Goal: Task Accomplishment & Management: Complete application form

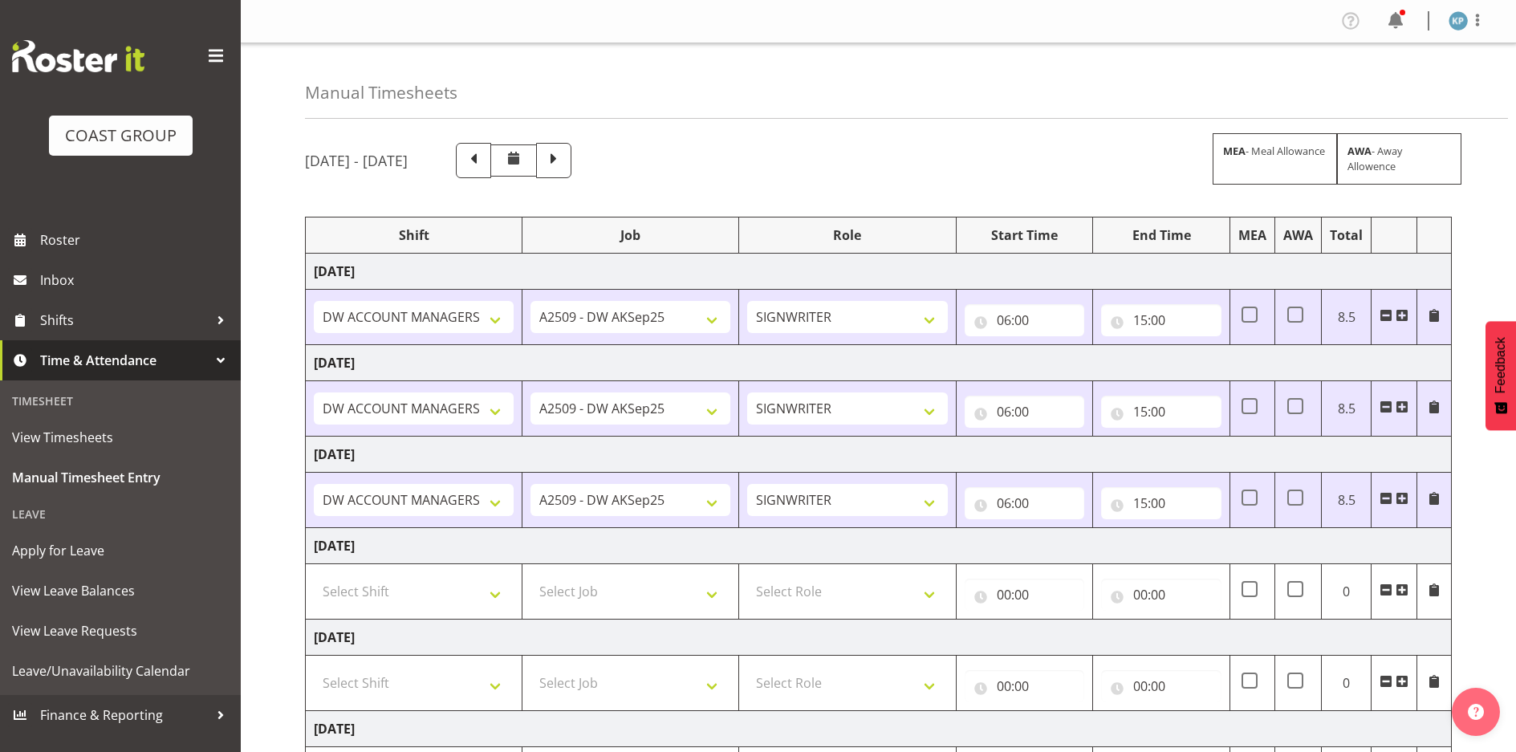
select select "18792"
select select "9465"
select select "18792"
select select "9465"
select select "18792"
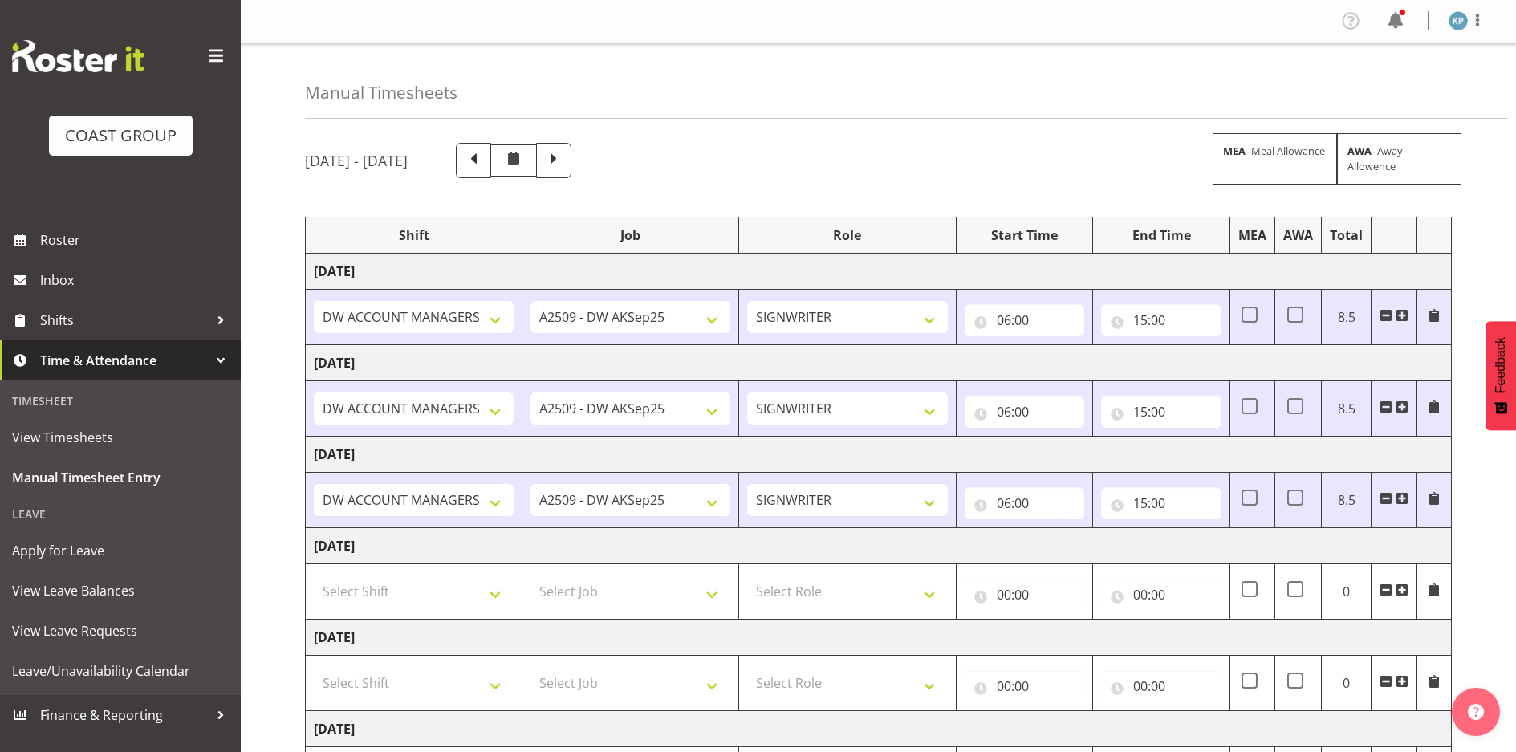
select select "9465"
click at [564, 158] on span at bounding box center [553, 158] width 21 height 21
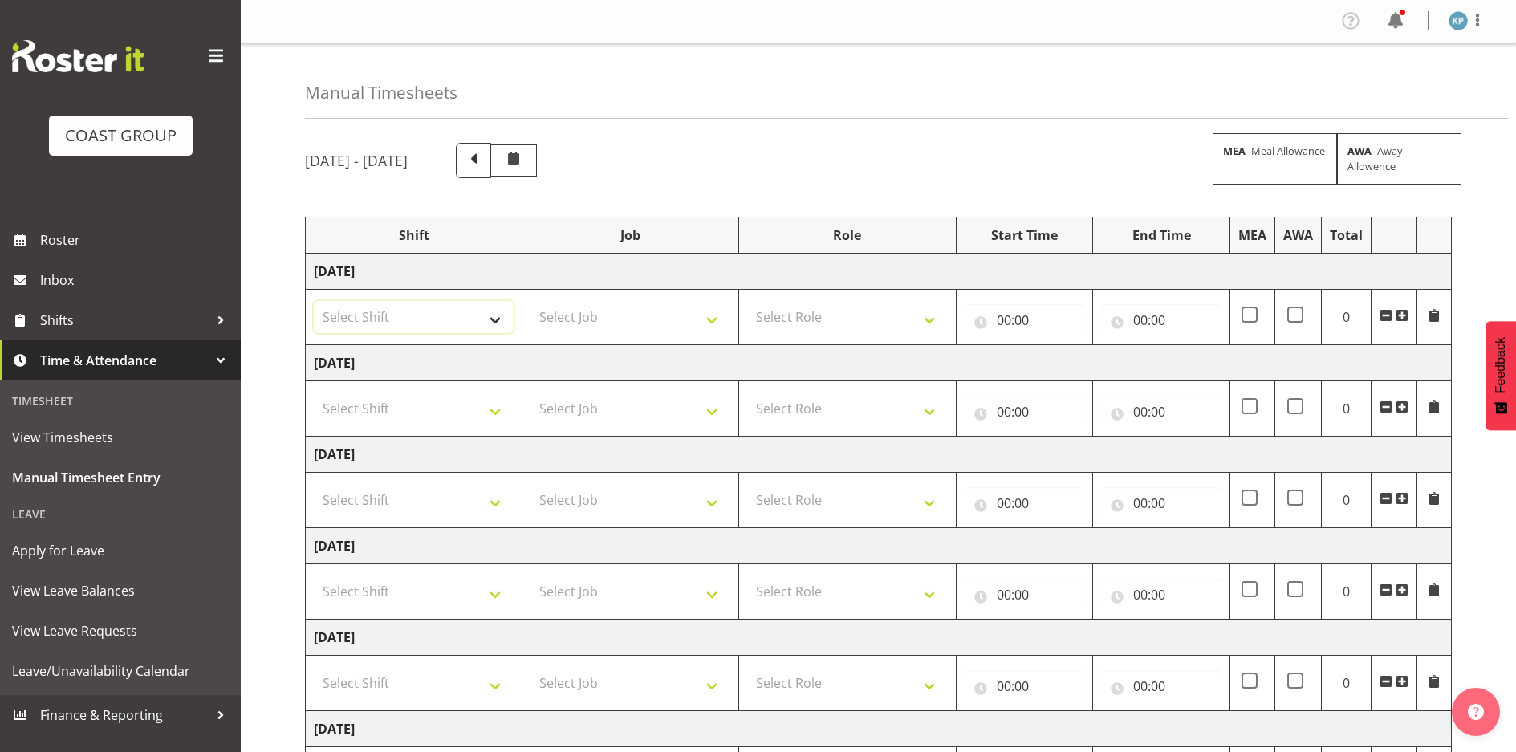
click at [408, 320] on select "Select Shift AKL SIGN ADMIN1 (LEAVE ALONE, DONT MAKE INACTIVE) DW ACCOUNT MANAG…" at bounding box center [414, 317] width 200 height 32
select select "18792"
click at [314, 301] on select "Select Shift AKL SIGN ADMIN1 (LEAVE ALONE, DONT MAKE INACTIVE) DW ACCOUNT MANAG…" at bounding box center [414, 317] width 200 height 32
click at [405, 410] on select "Select Shift AKL SIGN ADMIN1 (LEAVE ALONE, DONT MAKE INACTIVE) DW ACCOUNT MANAG…" at bounding box center [414, 408] width 200 height 32
select select "18792"
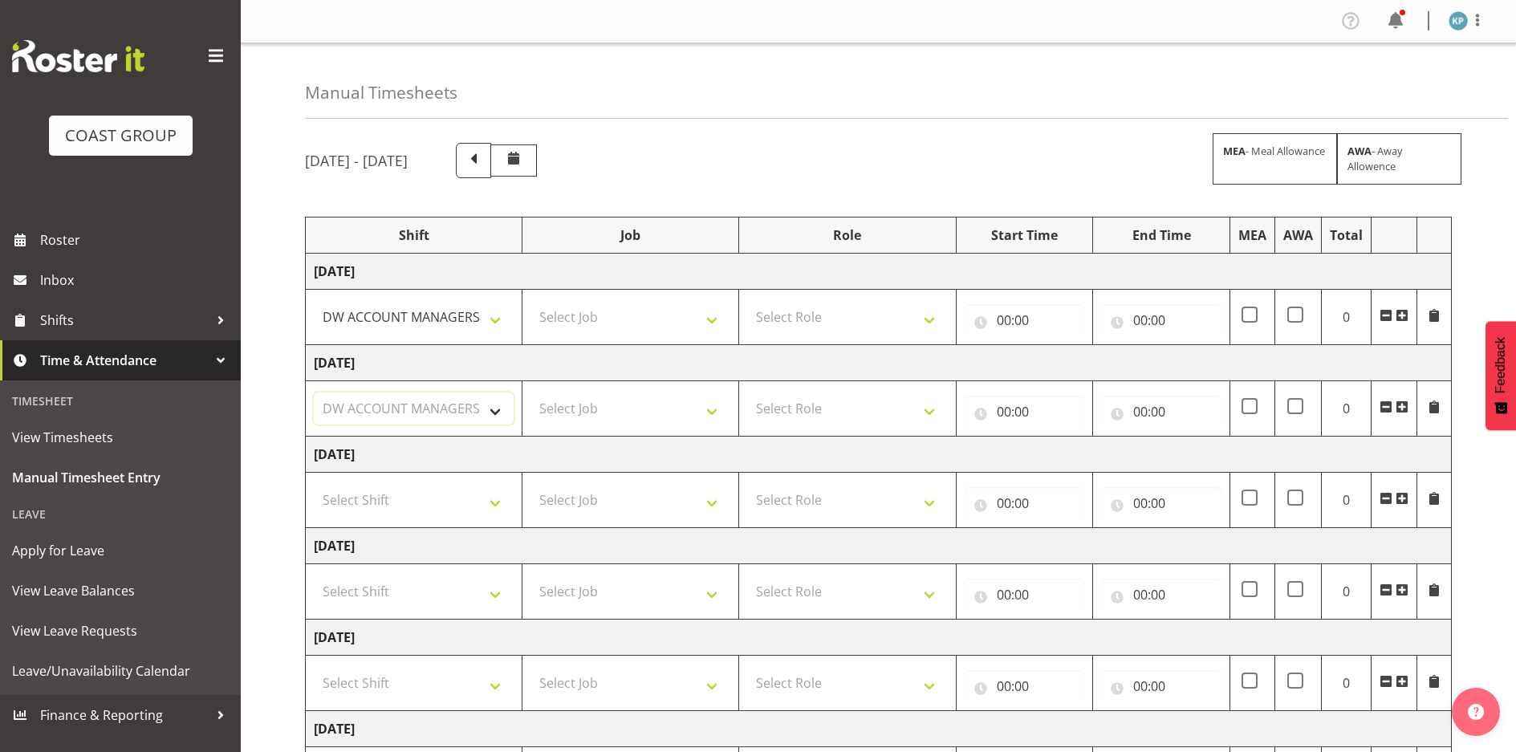
click at [314, 392] on select "Select Shift AKL SIGN ADMIN1 (LEAVE ALONE, DONT MAKE INACTIVE) DW ACCOUNT MANAG…" at bounding box center [414, 408] width 200 height 32
click at [394, 495] on select "Select Shift AKL SIGN ADMIN1 (LEAVE ALONE, DONT MAKE INACTIVE) DW ACCOUNT MANAG…" at bounding box center [414, 500] width 200 height 32
select select "18792"
click at [314, 484] on select "Select Shift AKL SIGN ADMIN1 (LEAVE ALONE, DONT MAKE INACTIVE) DW ACCOUNT MANAG…" at bounding box center [414, 500] width 200 height 32
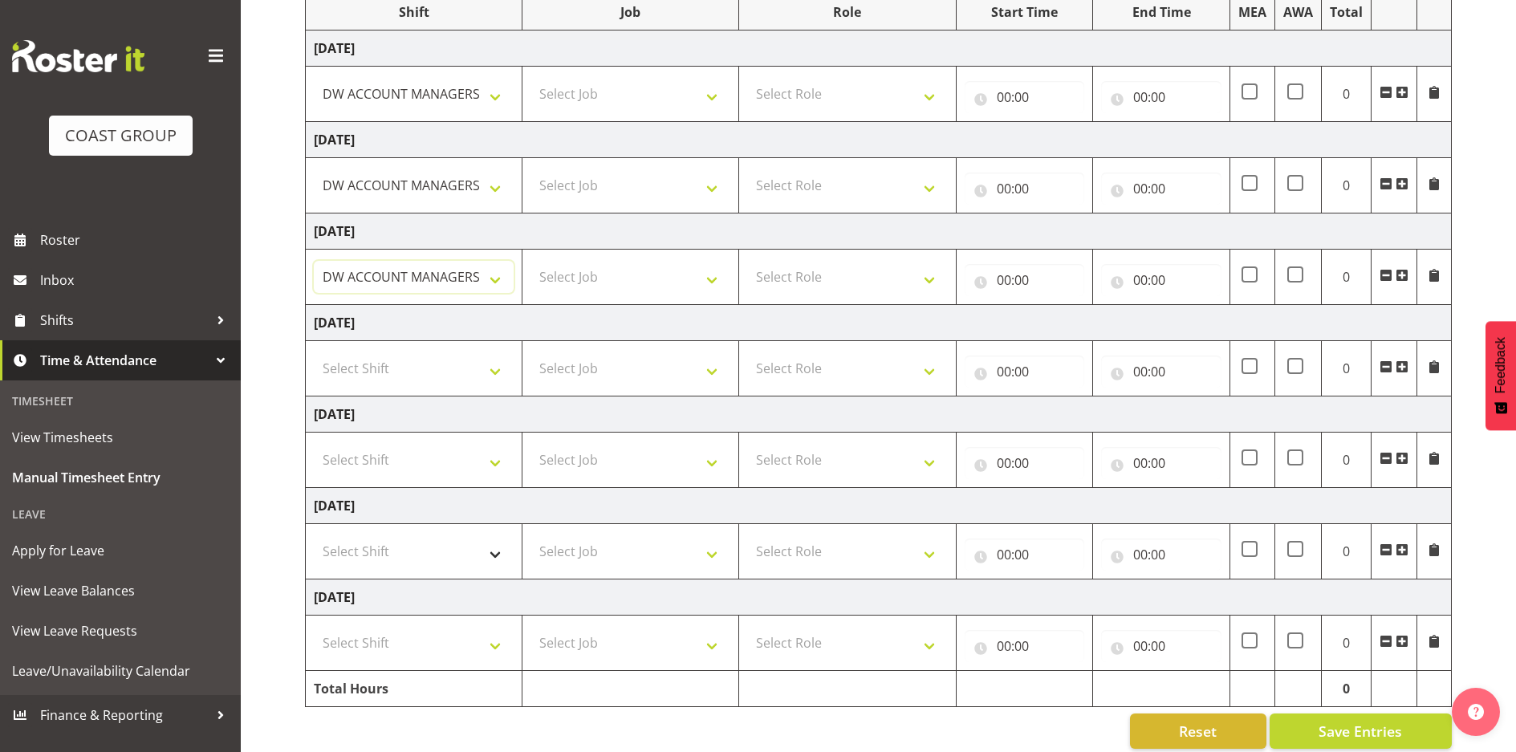
scroll to position [241, 0]
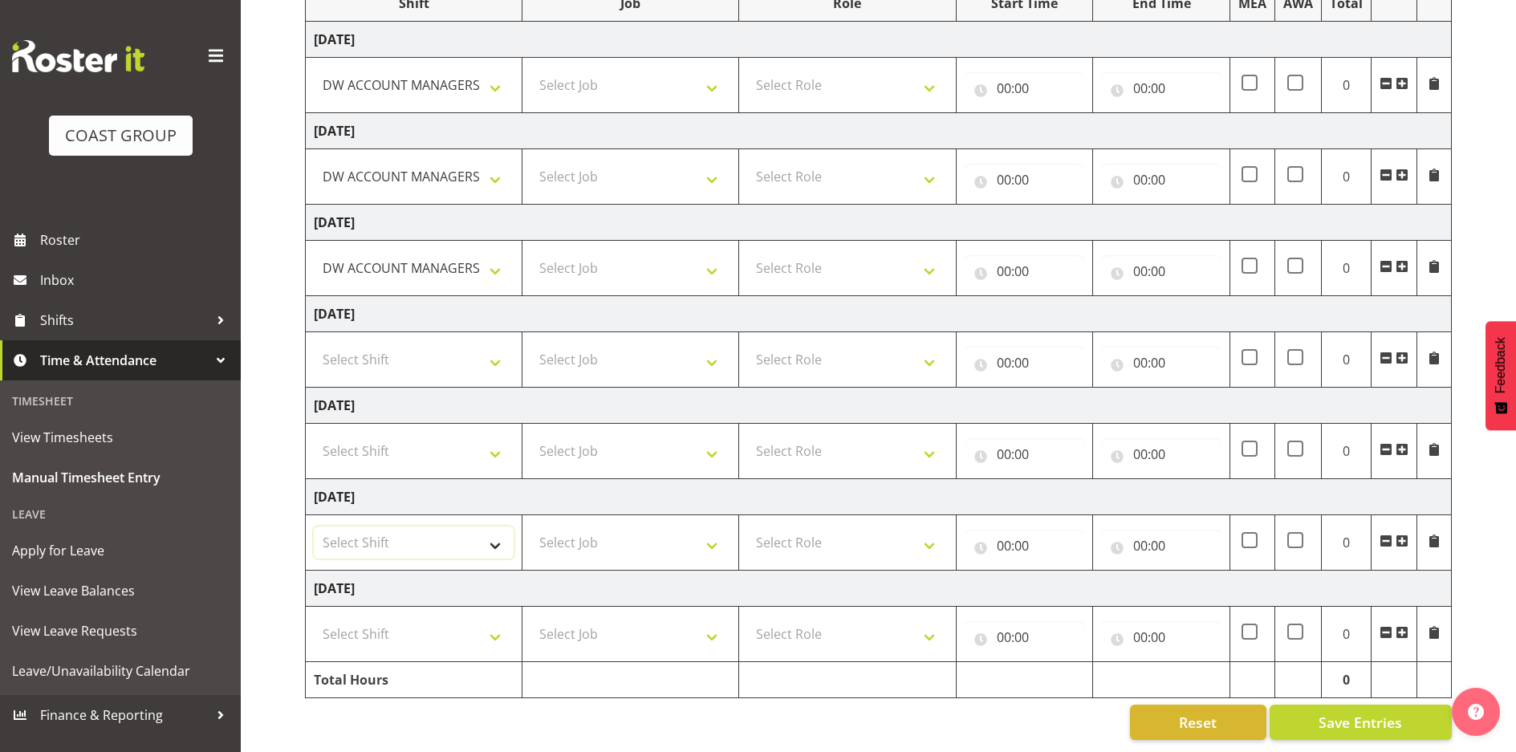
click at [367, 526] on select "Select Shift AKL SIGN ADMIN1 (LEAVE ALONE, DONT MAKE INACTIVE) DW ACCOUNT MANAG…" at bounding box center [414, 542] width 200 height 32
select select "18792"
click at [314, 526] on select "Select Shift AKL SIGN ADMIN1 (LEAVE ALONE, DONT MAKE INACTIVE) DW ACCOUNT MANAG…" at bounding box center [414, 542] width 200 height 32
click at [359, 618] on select "Select Shift AKL SIGN ADMIN1 (LEAVE ALONE, DONT MAKE INACTIVE) DW ACCOUNT MANAG…" at bounding box center [414, 634] width 200 height 32
select select "18792"
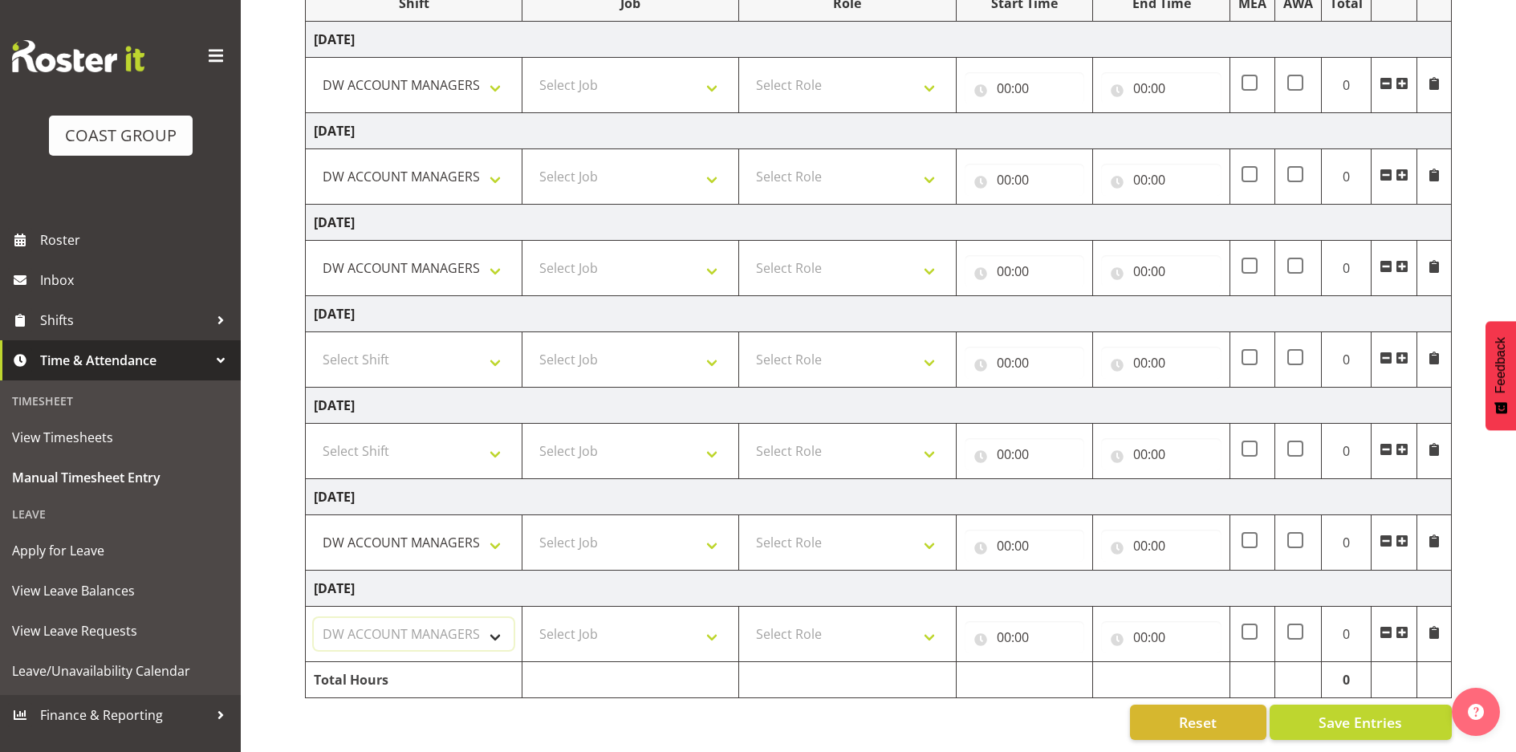
click at [314, 618] on select "Select Shift AKL SIGN ADMIN1 (LEAVE ALONE, DONT MAKE INACTIVE) DW ACCOUNT MANAG…" at bounding box center [414, 634] width 200 height 32
click at [572, 618] on select "Select Job 1 Carlton Events 1 [PERSON_NAME][GEOGRAPHIC_DATA] 1 [PERSON_NAME][GE…" at bounding box center [630, 634] width 200 height 32
select select "9466"
click at [530, 618] on select "Select Job 1 Carlton Events 1 [PERSON_NAME][GEOGRAPHIC_DATA] 1 [PERSON_NAME][GE…" at bounding box center [630, 634] width 200 height 32
click at [612, 530] on select "Select Job 1 Carlton Events 1 [PERSON_NAME][GEOGRAPHIC_DATA] 1 [PERSON_NAME][GE…" at bounding box center [630, 542] width 200 height 32
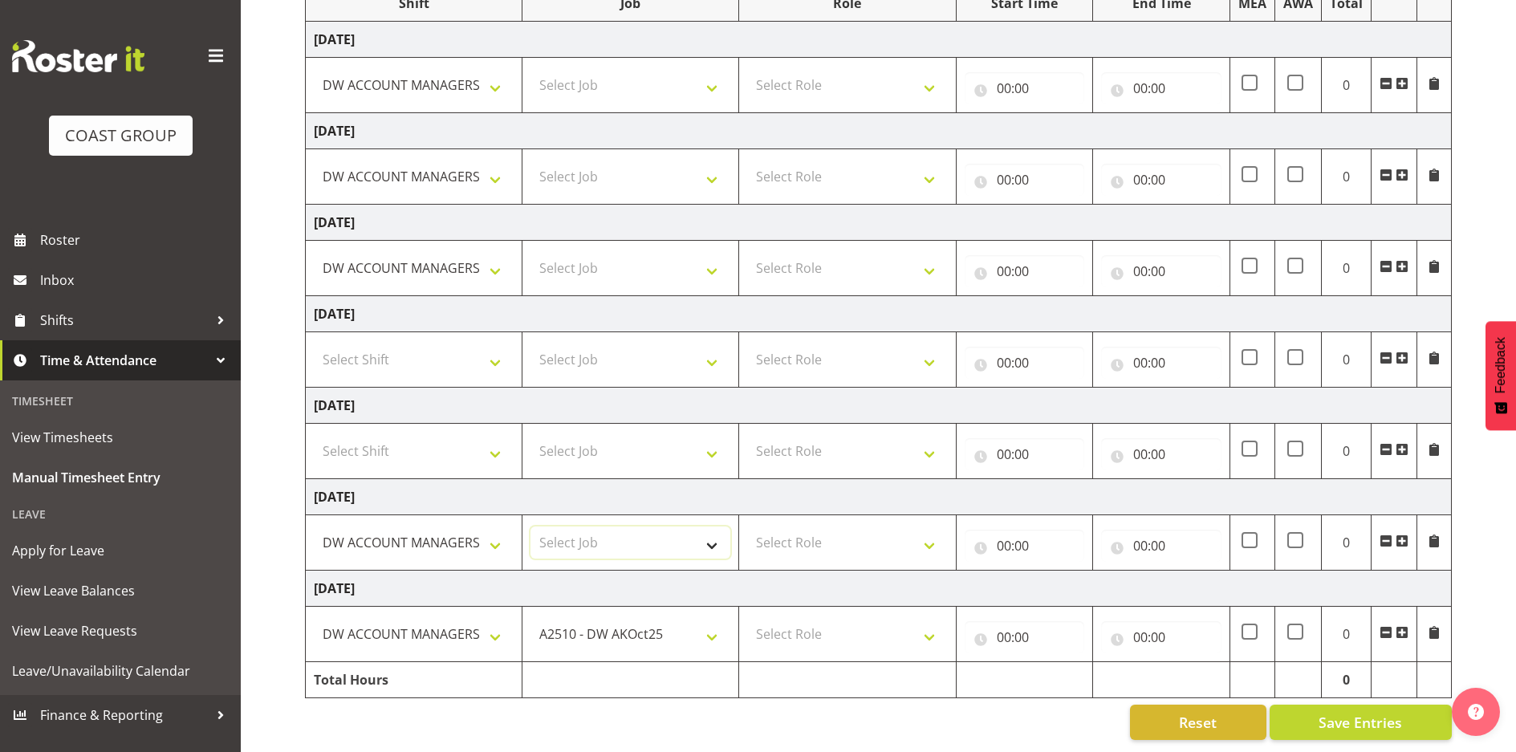
select select "9466"
click at [530, 526] on select "Select Job 1 Carlton Events 1 [PERSON_NAME][GEOGRAPHIC_DATA] 1 [PERSON_NAME][GE…" at bounding box center [630, 542] width 200 height 32
click at [615, 252] on select "Select Job 1 Carlton Events 1 [PERSON_NAME][GEOGRAPHIC_DATA] 1 [PERSON_NAME][GE…" at bounding box center [630, 268] width 200 height 32
select select "9466"
click at [530, 252] on select "Select Job 1 Carlton Events 1 [PERSON_NAME][GEOGRAPHIC_DATA] 1 [PERSON_NAME][GE…" at bounding box center [630, 268] width 200 height 32
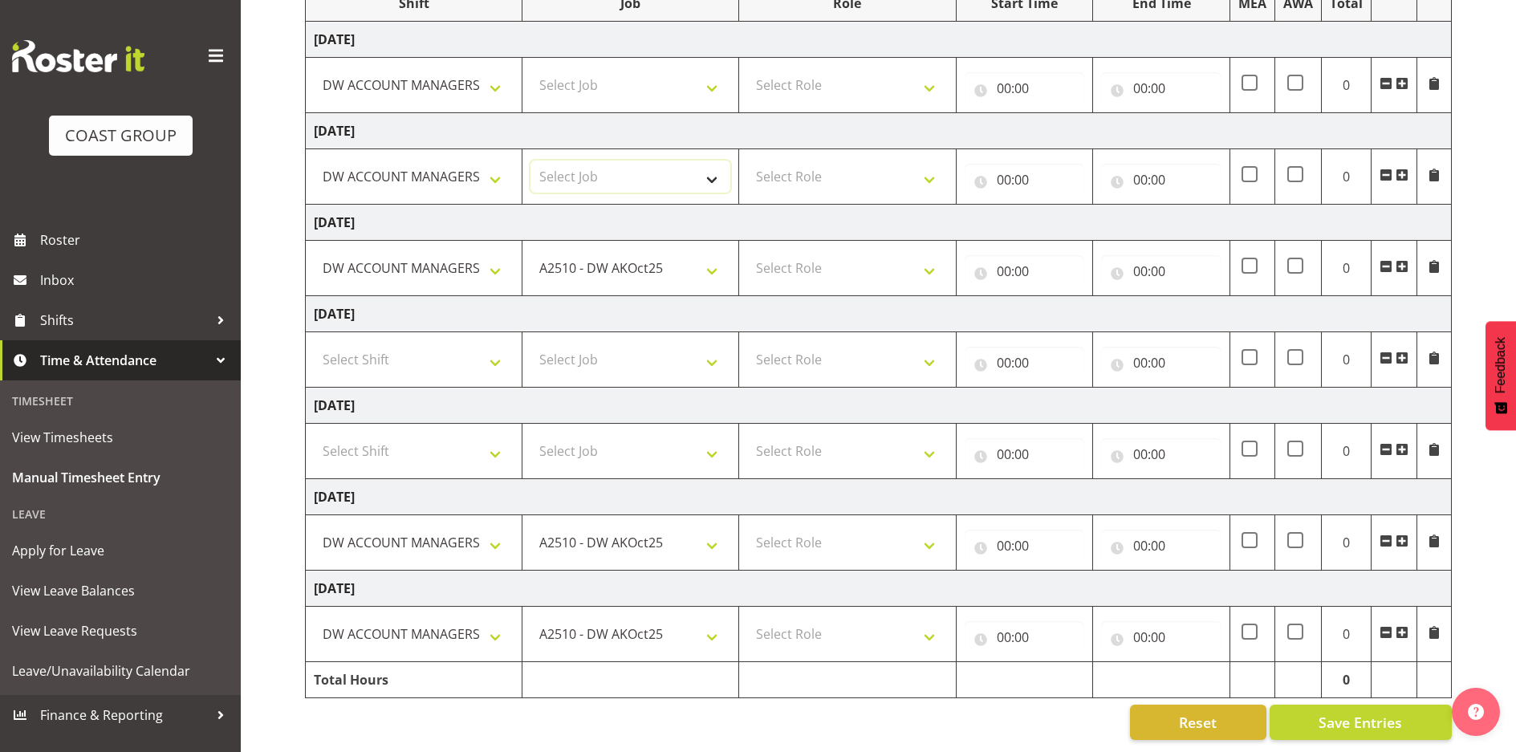
click at [600, 163] on select "Select Job 1 Carlton Events 1 [PERSON_NAME][GEOGRAPHIC_DATA] 1 [PERSON_NAME][GE…" at bounding box center [630, 176] width 200 height 32
select select "9466"
click at [530, 160] on select "Select Job 1 Carlton Events 1 [PERSON_NAME][GEOGRAPHIC_DATA] 1 [PERSON_NAME][GE…" at bounding box center [630, 176] width 200 height 32
click at [601, 71] on select "Select Job 1 Carlton Events 1 [PERSON_NAME][GEOGRAPHIC_DATA] 1 [PERSON_NAME][GE…" at bounding box center [630, 85] width 200 height 32
select select "9466"
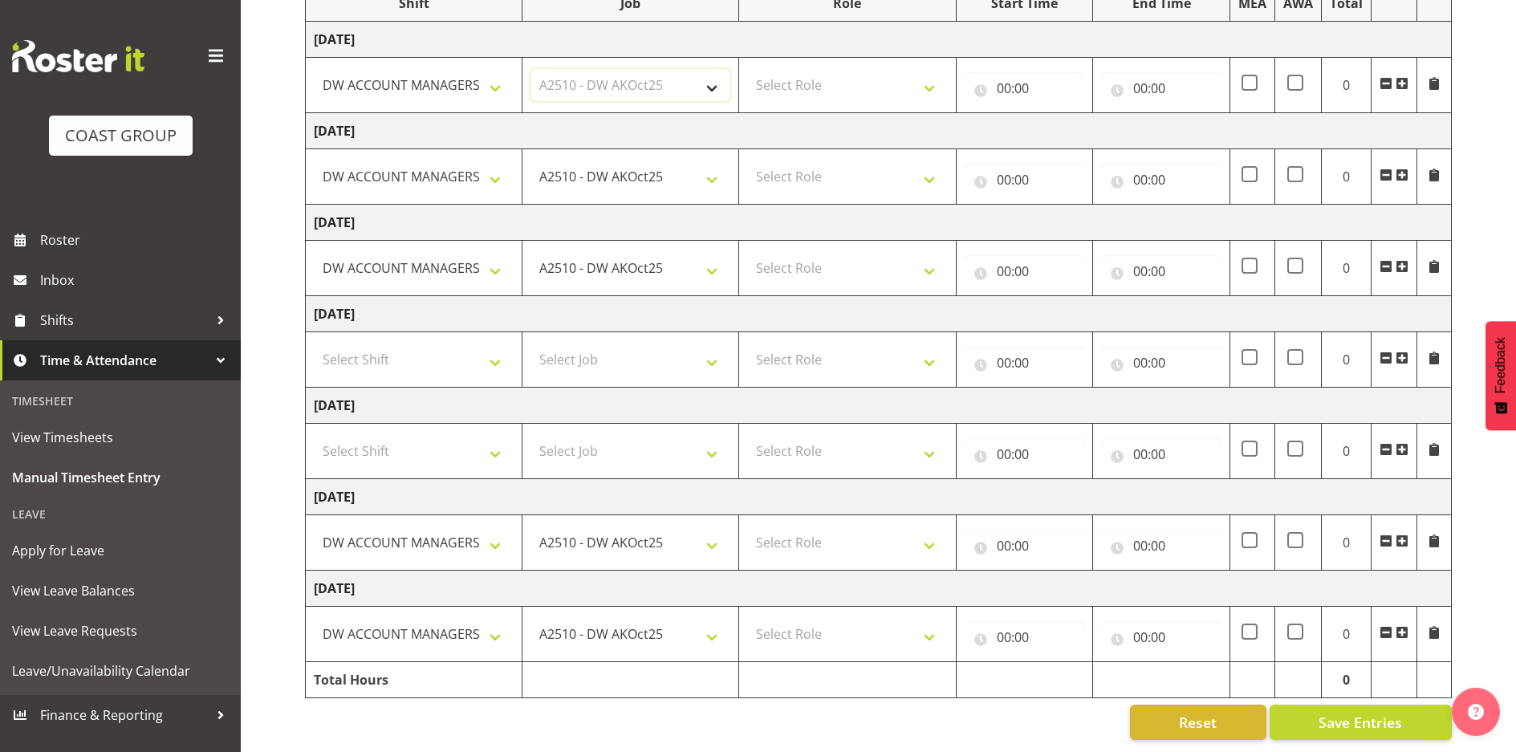
click at [530, 69] on select "Select Job 1 Carlton Events 1 [PERSON_NAME][GEOGRAPHIC_DATA] 1 [PERSON_NAME][GE…" at bounding box center [630, 85] width 200 height 32
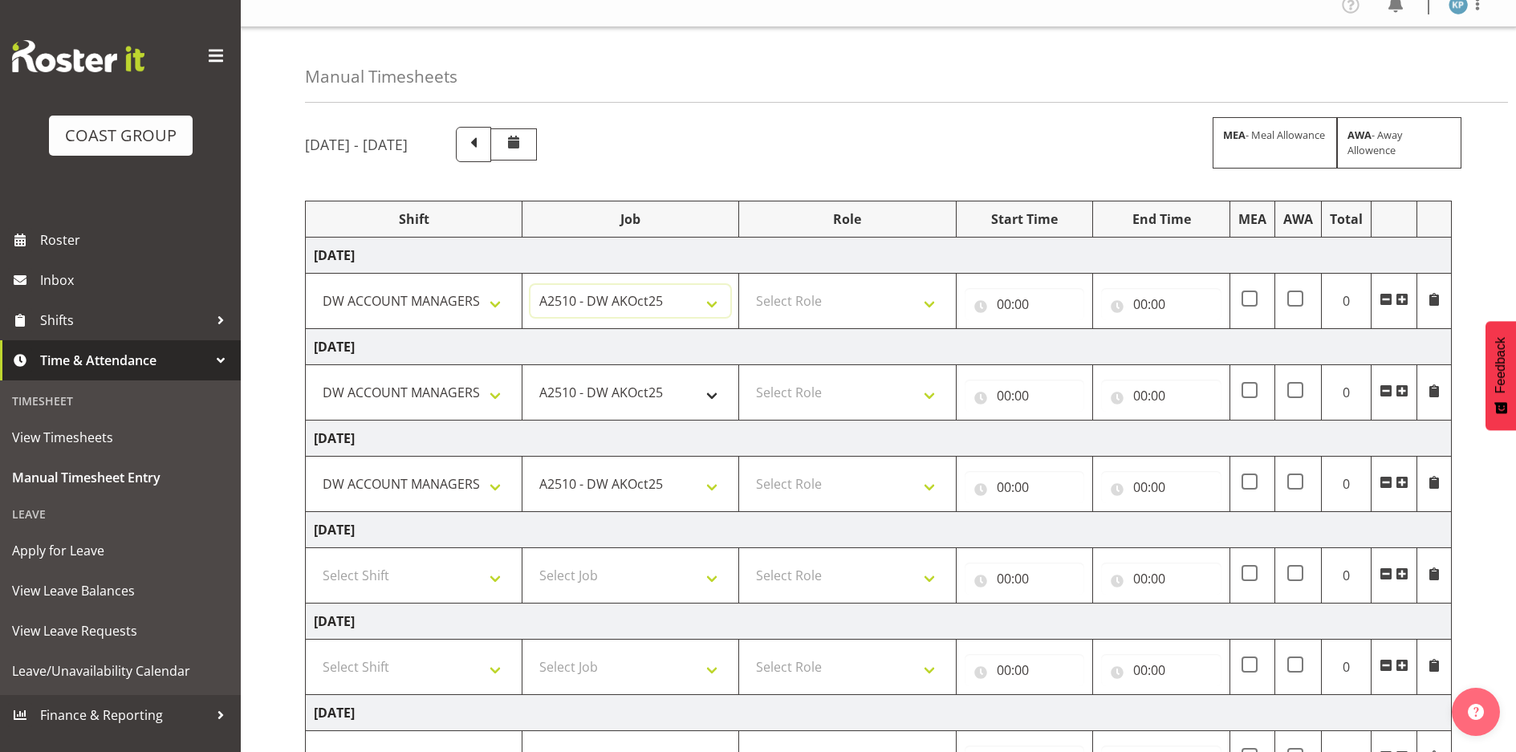
scroll to position [0, 0]
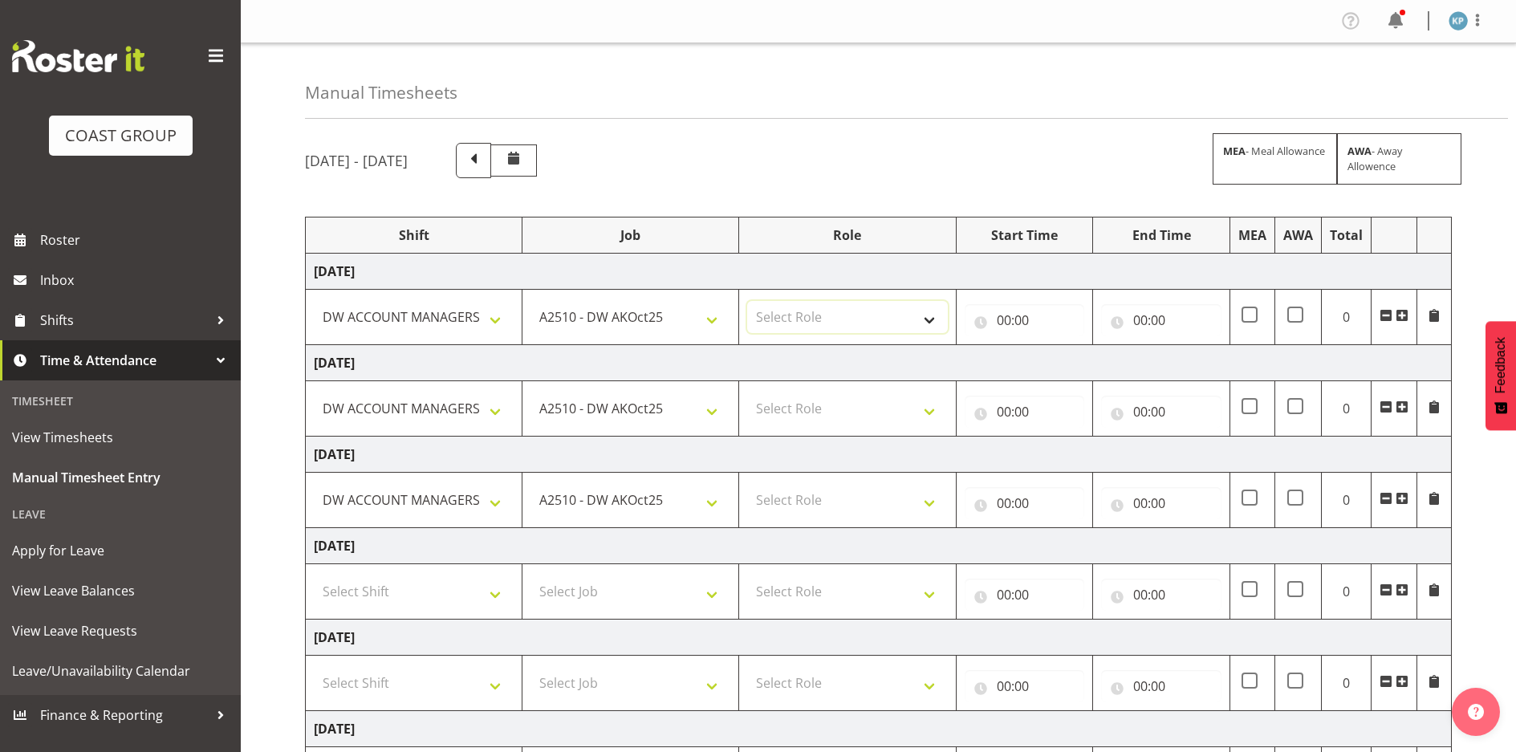
click at [799, 321] on select "Select Role SIGNWRITER Signwriter" at bounding box center [847, 317] width 200 height 32
select select "217"
click at [747, 301] on select "Select Role SIGNWRITER Signwriter" at bounding box center [847, 317] width 200 height 32
drag, startPoint x: 802, startPoint y: 408, endPoint x: 802, endPoint y: 417, distance: 8.8
click at [802, 408] on select "Select Role SIGNWRITER Signwriter" at bounding box center [847, 408] width 200 height 32
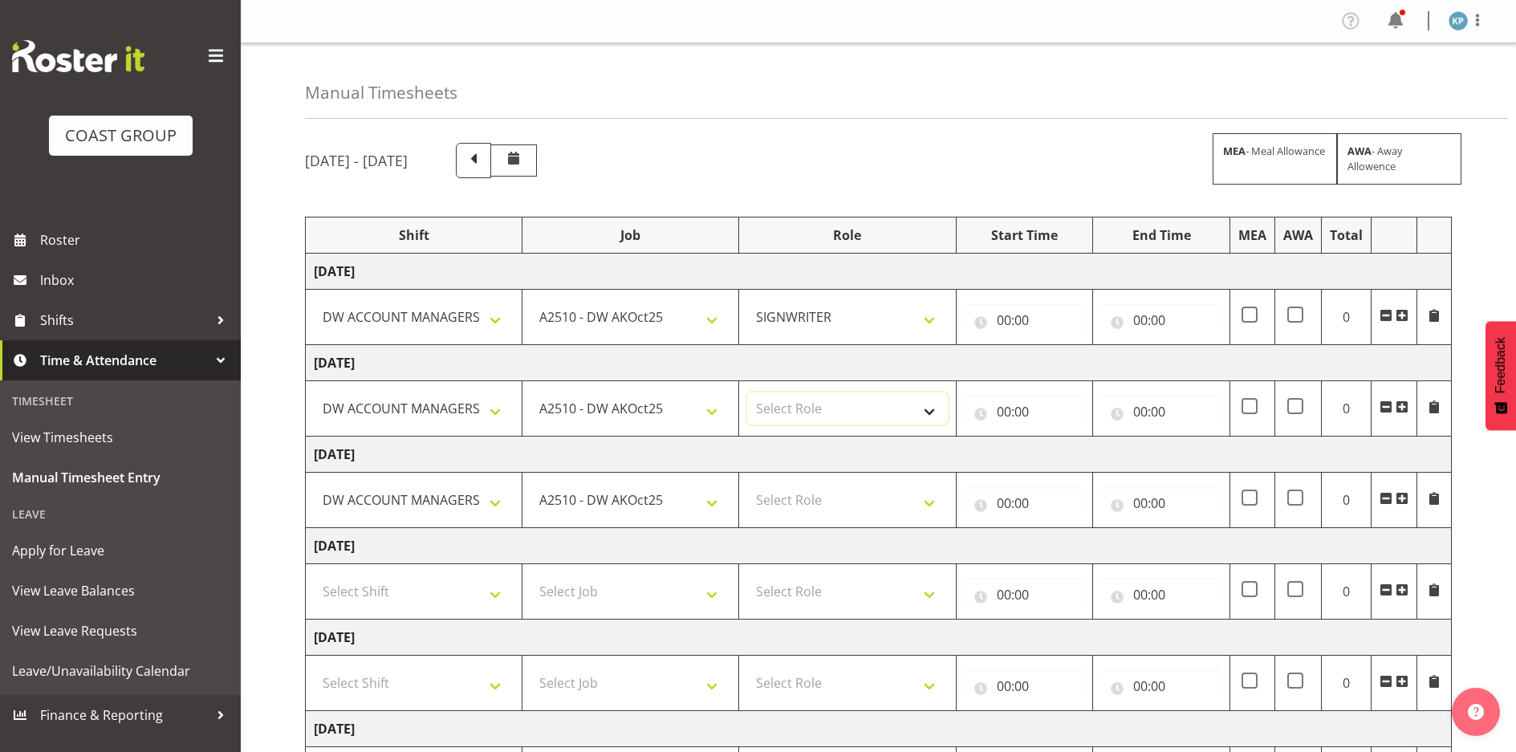
select select "217"
click at [747, 392] on select "Select Role SIGNWRITER Signwriter" at bounding box center [847, 408] width 200 height 32
drag, startPoint x: 801, startPoint y: 491, endPoint x: 799, endPoint y: 515, distance: 24.1
click at [800, 495] on select "Select Role SIGNWRITER Signwriter" at bounding box center [847, 500] width 200 height 32
select select "217"
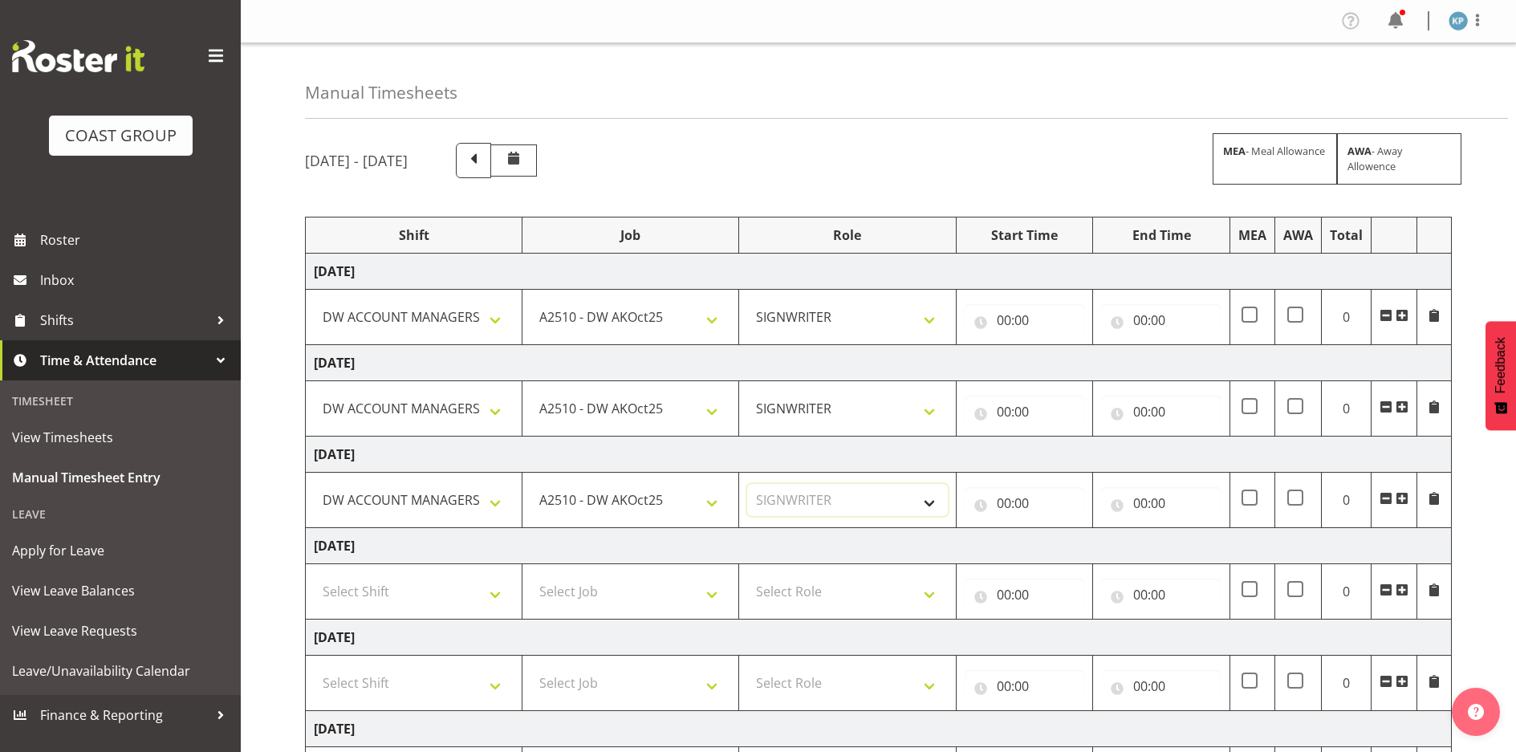
click at [747, 484] on select "Select Role SIGNWRITER Signwriter" at bounding box center [847, 500] width 200 height 32
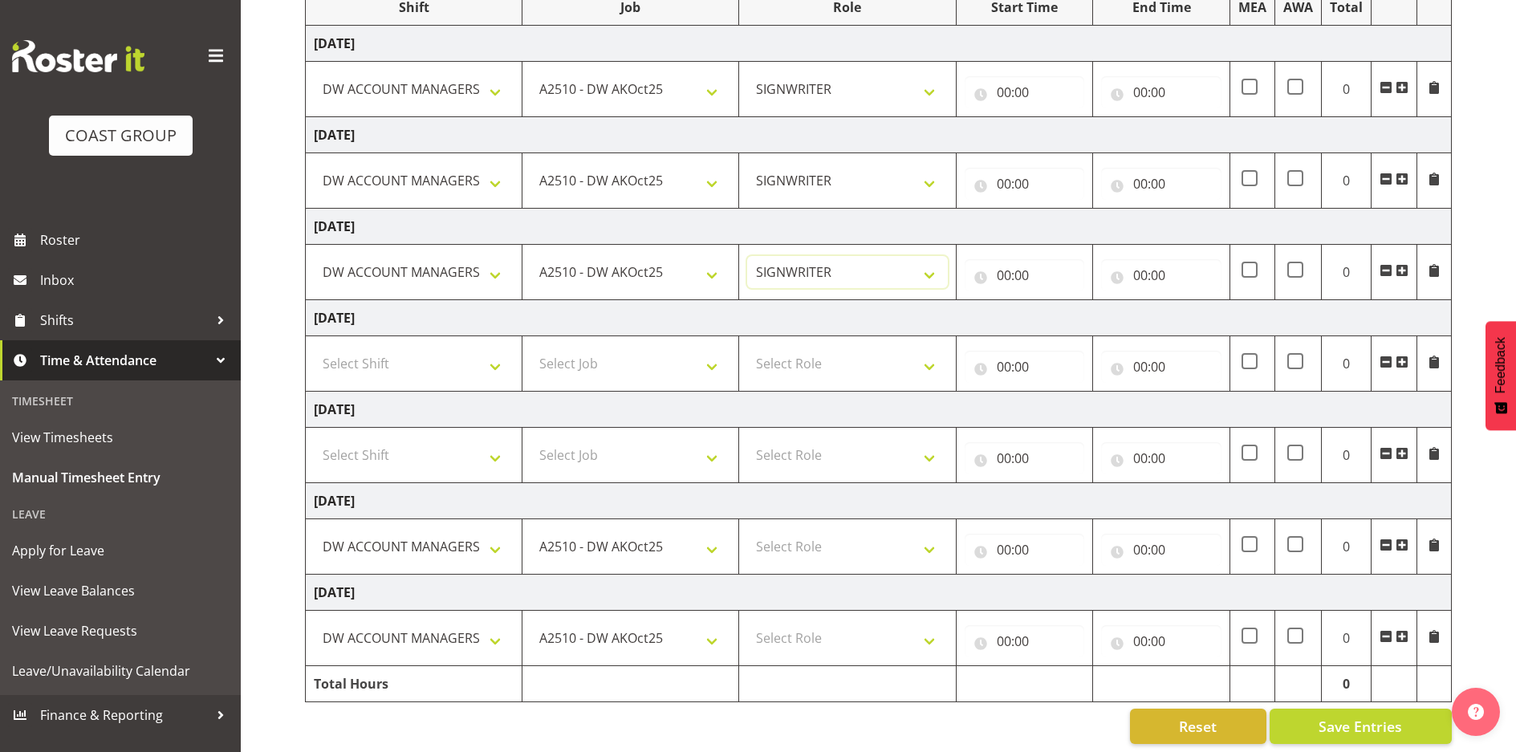
scroll to position [244, 0]
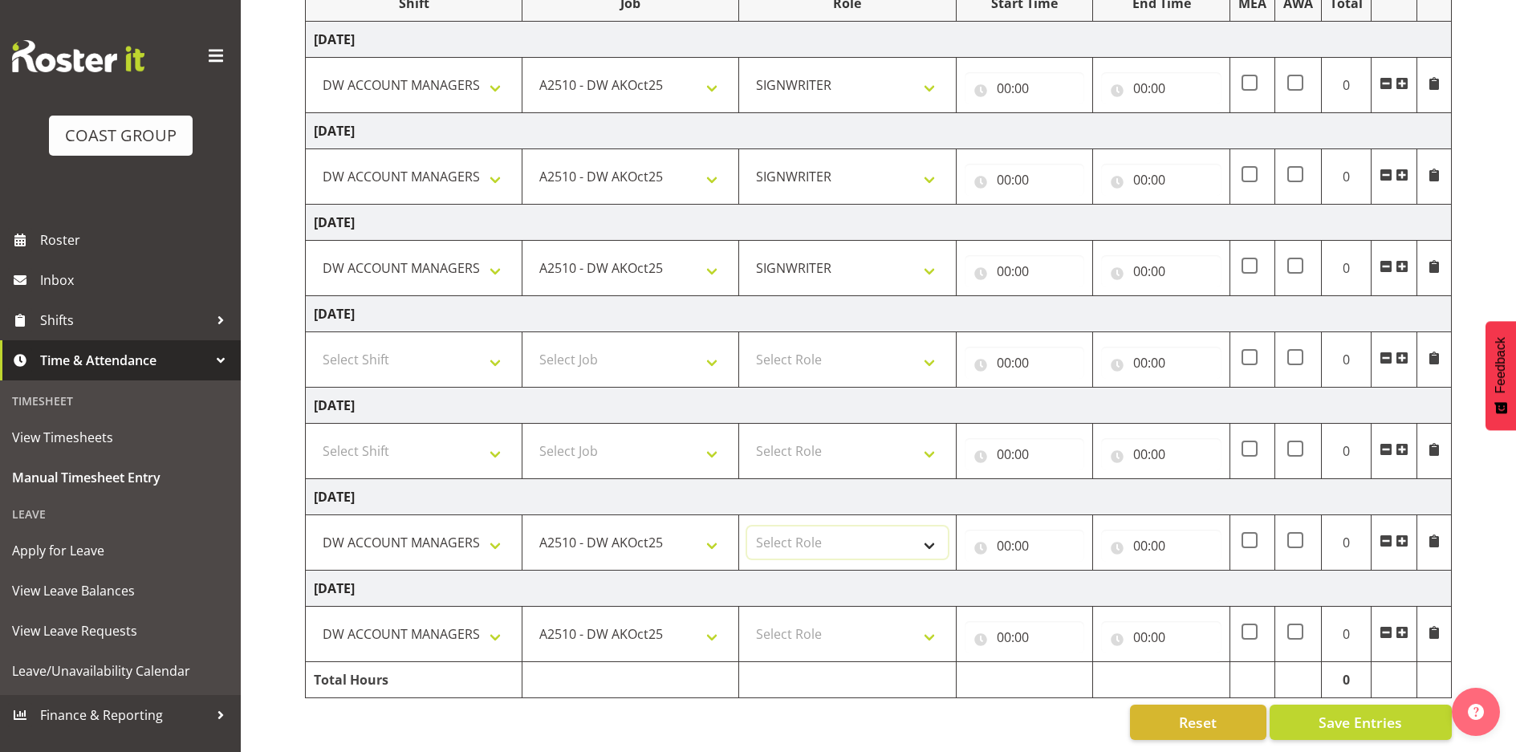
click at [775, 528] on select "Select Role SIGNWRITER Signwriter" at bounding box center [847, 542] width 200 height 32
select select "217"
click at [747, 526] on select "Select Role SIGNWRITER Signwriter" at bounding box center [847, 542] width 200 height 32
click at [773, 626] on select "Select Role SIGNWRITER Signwriter" at bounding box center [847, 634] width 200 height 32
select select "217"
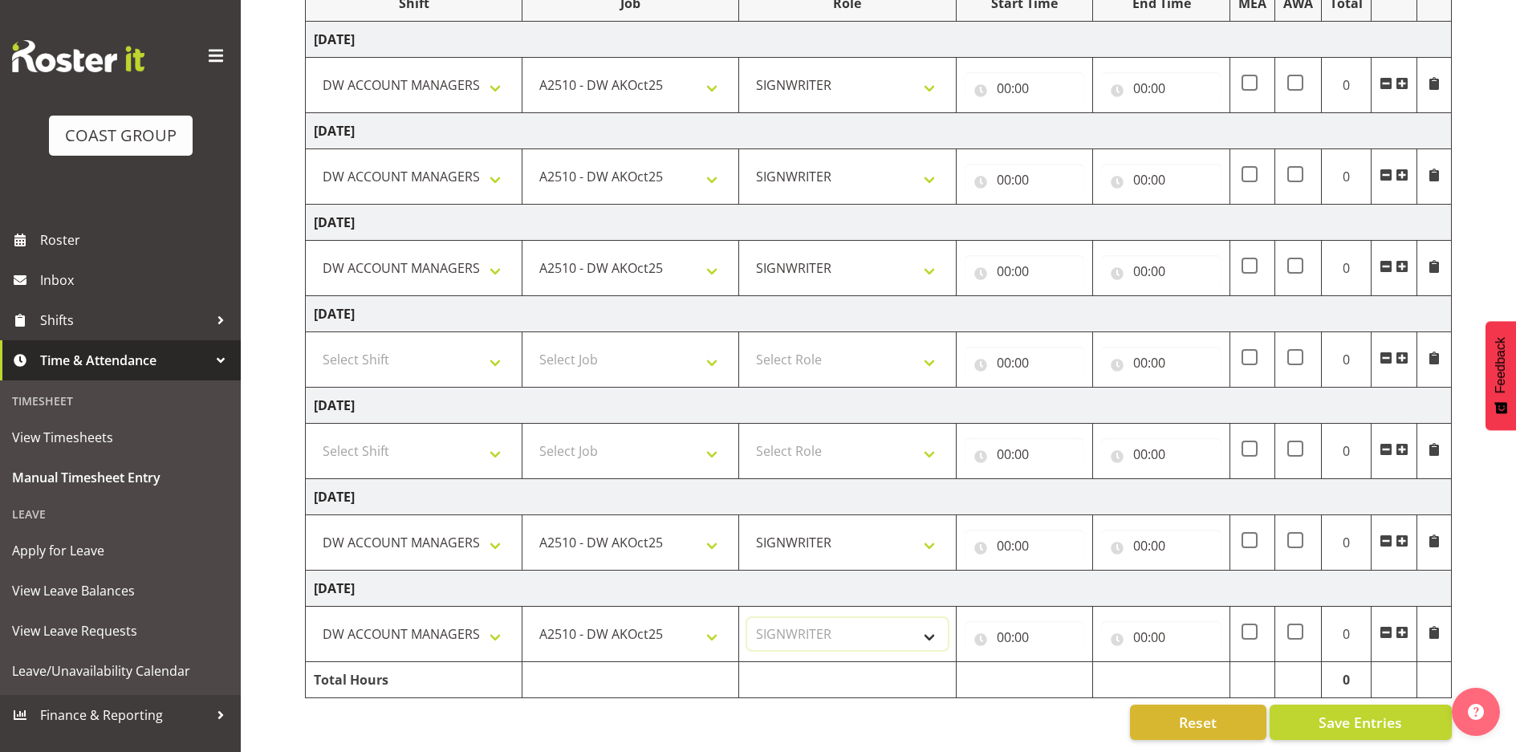
click at [747, 618] on select "Select Role SIGNWRITER Signwriter" at bounding box center [847, 634] width 200 height 32
click at [1006, 624] on input "00:00" at bounding box center [1024, 637] width 120 height 32
click at [1071, 667] on select "00 01 02 03 04 05 06 07 08 09 10 11 12 13 14 15 16 17 18 19 20 21 22 23" at bounding box center [1074, 679] width 36 height 32
select select "6"
click at [1056, 663] on select "00 01 02 03 04 05 06 07 08 09 10 11 12 13 14 15 16 17 18 19 20 21 22 23" at bounding box center [1074, 679] width 36 height 32
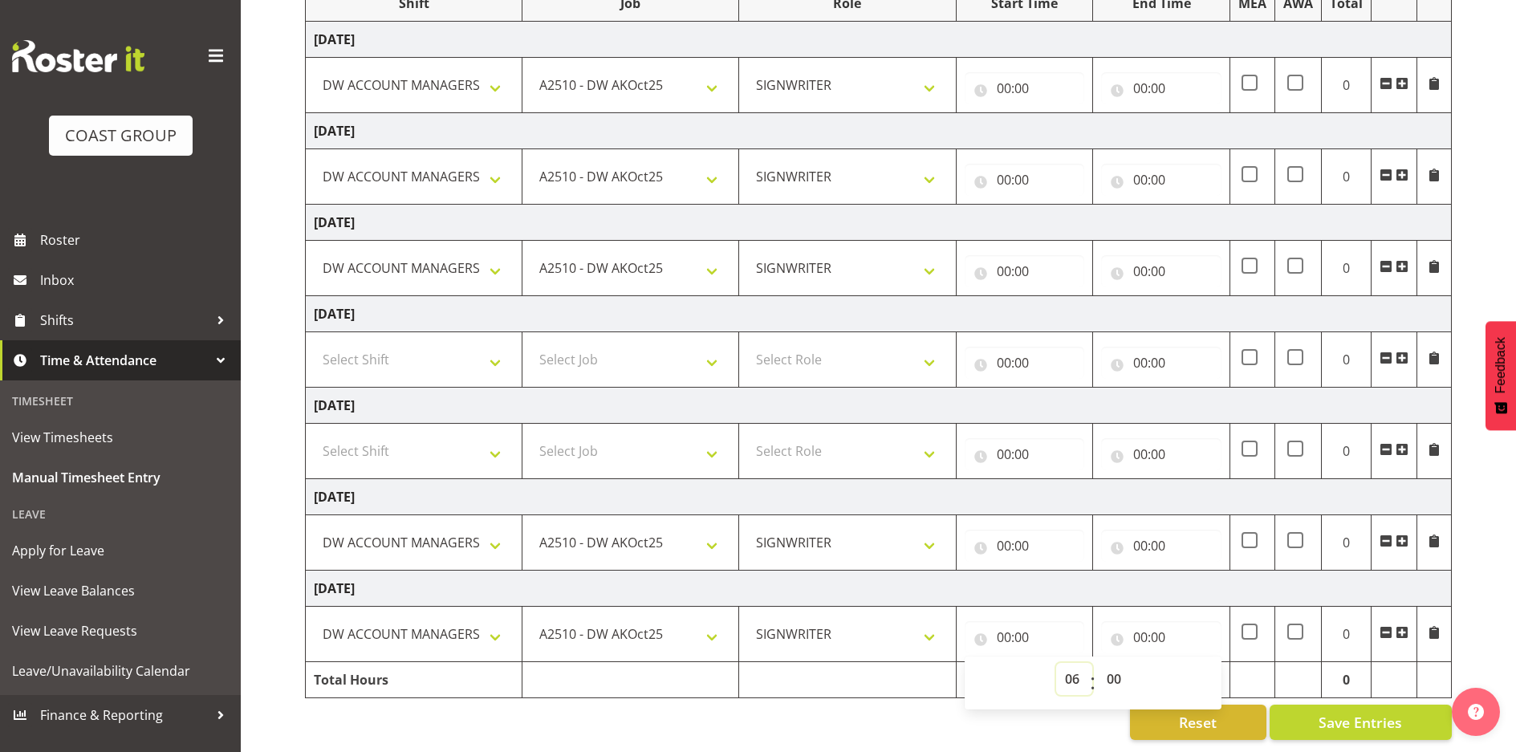
type input "06:00"
click at [1143, 621] on input "00:00" at bounding box center [1161, 637] width 120 height 32
click at [1205, 663] on select "00 01 02 03 04 05 06 07 08 09 10 11 12 13 14 15 16 17 18 19 20 21 22 23" at bounding box center [1210, 679] width 36 height 32
select select "15"
click at [1192, 663] on select "00 01 02 03 04 05 06 07 08 09 10 11 12 13 14 15 16 17 18 19 20 21 22 23" at bounding box center [1210, 679] width 36 height 32
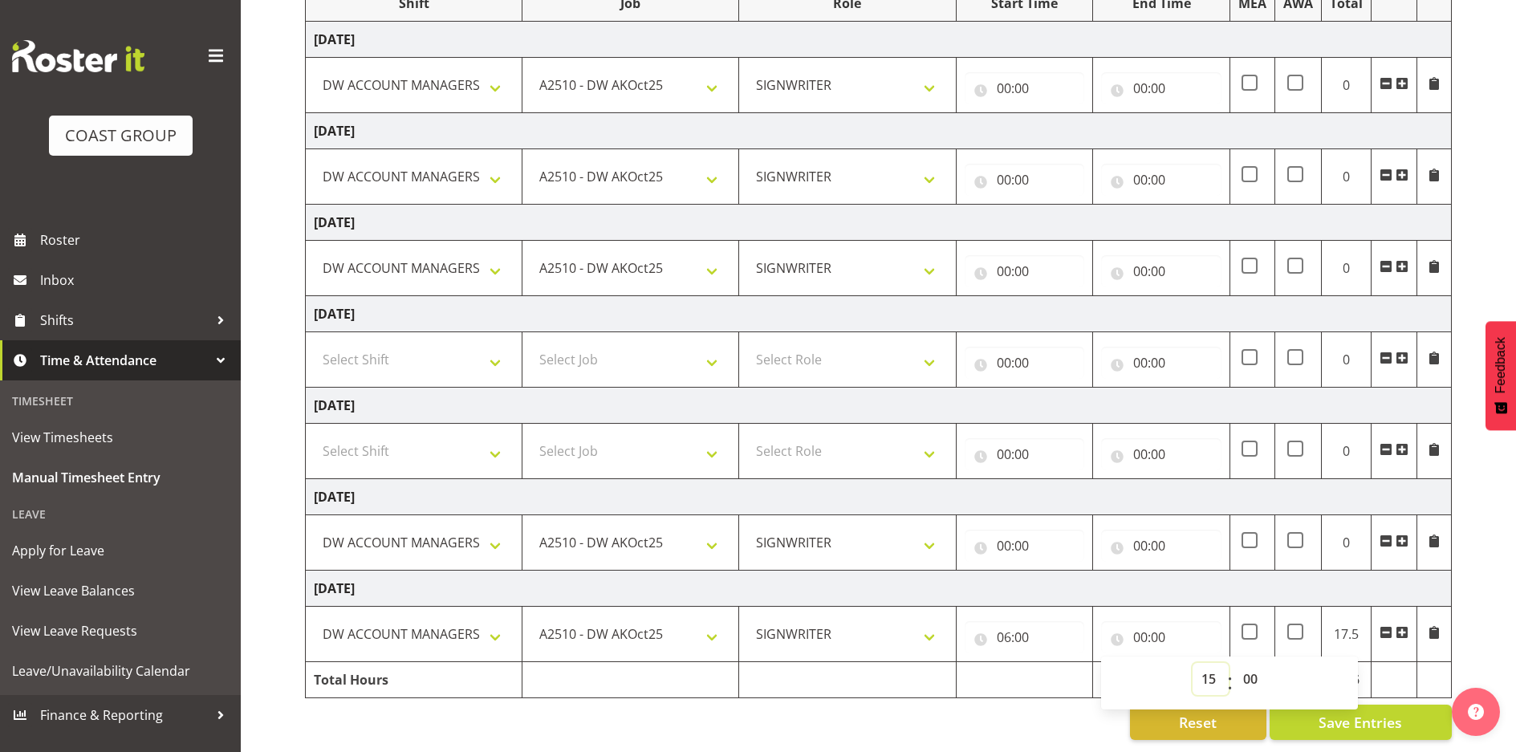
type input "15:00"
click at [1003, 534] on input "00:00" at bounding box center [1024, 546] width 120 height 32
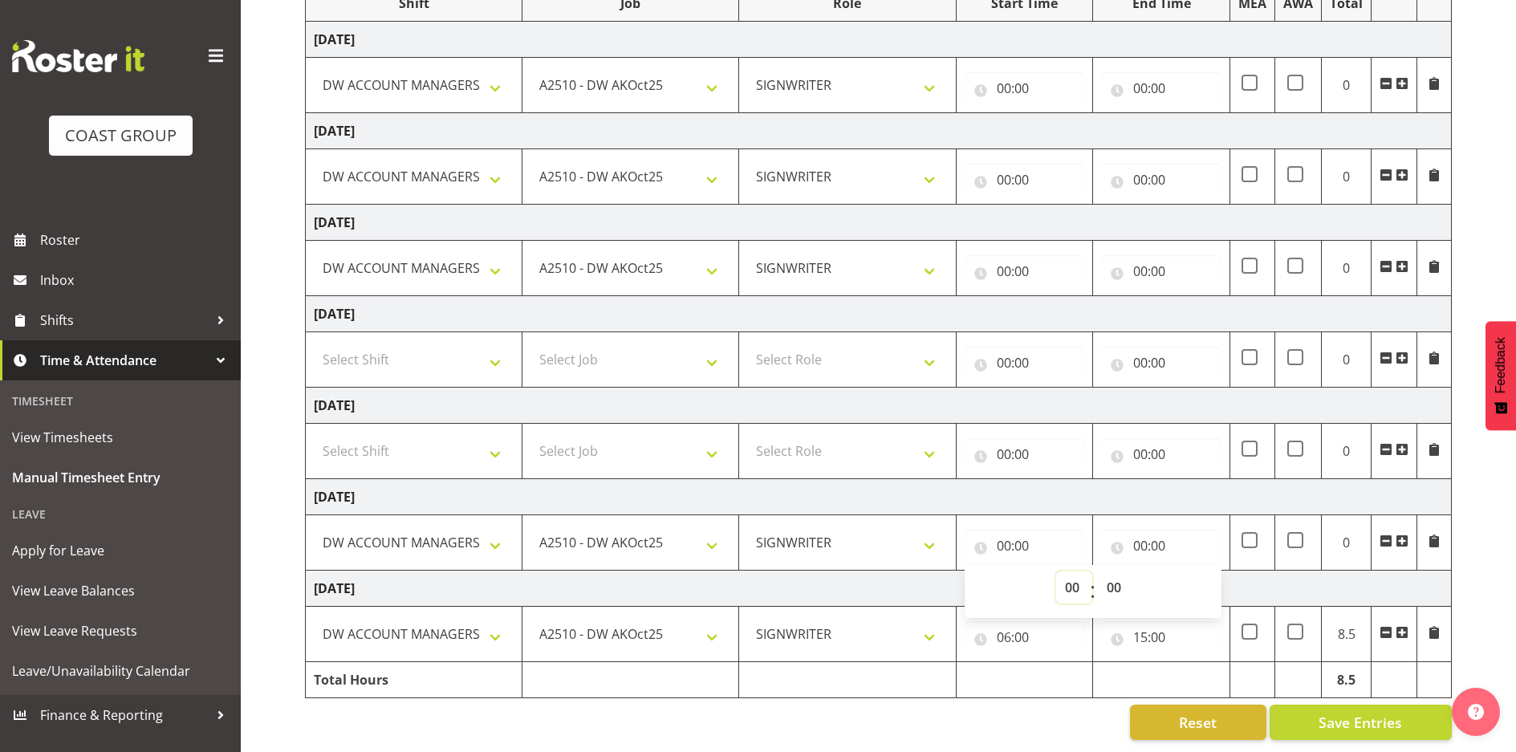
click at [1073, 582] on select "00 01 02 03 04 05 06 07 08 09 10 11 12 13 14 15 16 17 18 19 20 21 22 23" at bounding box center [1074, 587] width 36 height 32
select select "6"
click at [1056, 571] on select "00 01 02 03 04 05 06 07 08 09 10 11 12 13 14 15 16 17 18 19 20 21 22 23" at bounding box center [1074, 587] width 36 height 32
type input "06:00"
click at [1139, 531] on input "00:00" at bounding box center [1161, 546] width 120 height 32
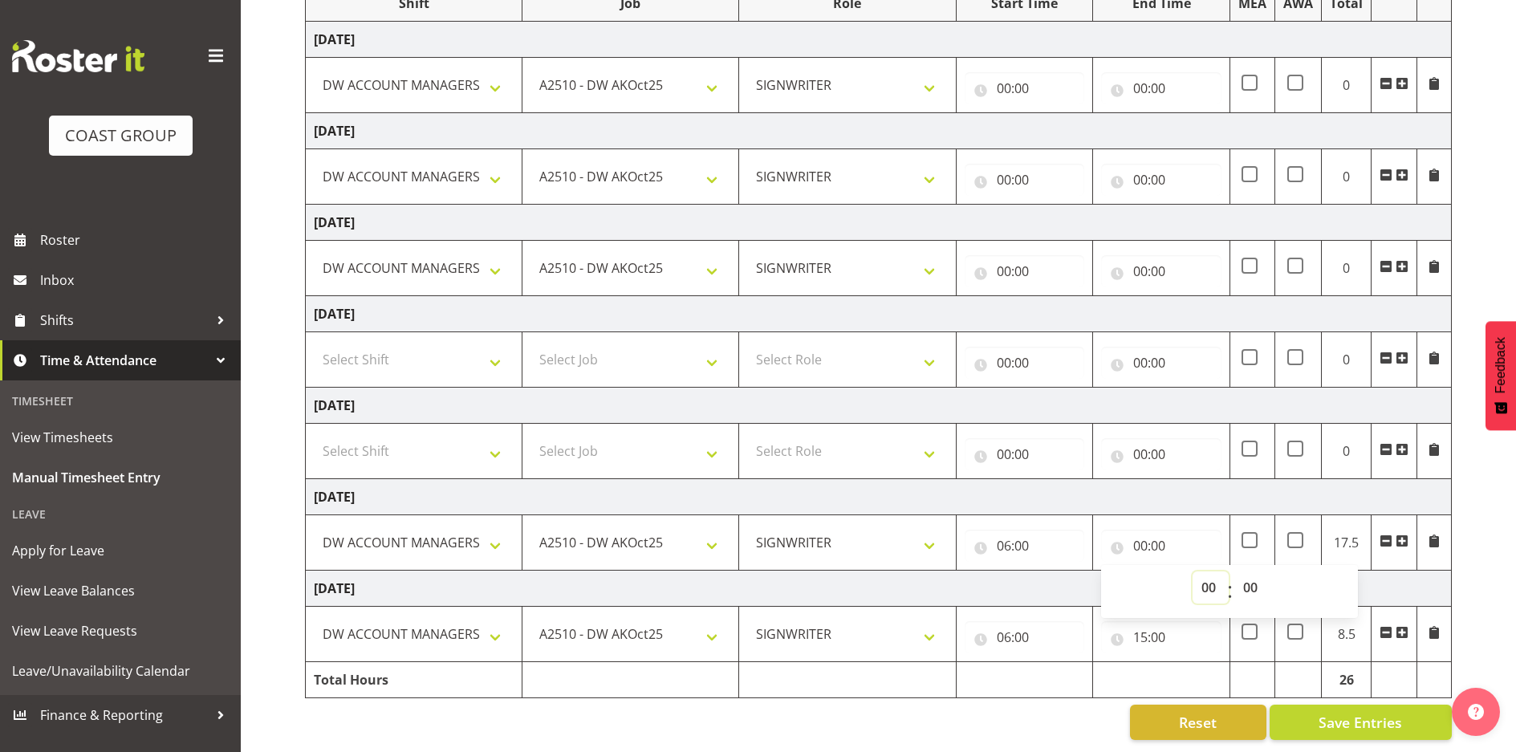
click at [1205, 574] on select "00 01 02 03 04 05 06 07 08 09 10 11 12 13 14 15 16 17 18 19 20 21 22 23" at bounding box center [1210, 587] width 36 height 32
select select "15"
click at [1192, 571] on select "00 01 02 03 04 05 06 07 08 09 10 11 12 13 14 15 16 17 18 19 20 21 22 23" at bounding box center [1210, 587] width 36 height 32
type input "15:00"
click at [999, 260] on input "00:00" at bounding box center [1024, 271] width 120 height 32
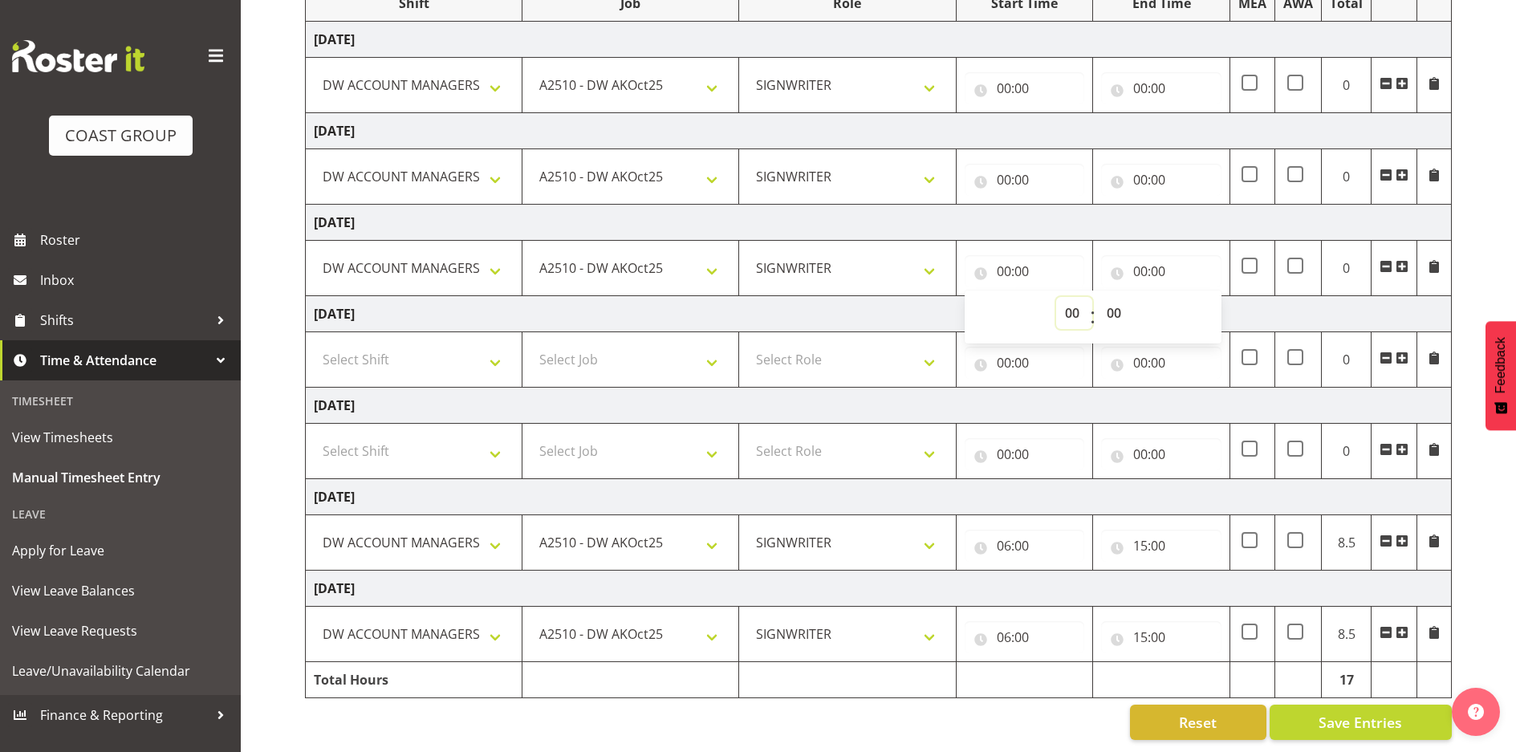
click at [1076, 305] on select "00 01 02 03 04 05 06 07 08 09 10 11 12 13 14 15 16 17 18 19 20 21 22 23" at bounding box center [1074, 313] width 36 height 32
select select "6"
click at [1056, 297] on select "00 01 02 03 04 05 06 07 08 09 10 11 12 13 14 15 16 17 18 19 20 21 22 23" at bounding box center [1074, 313] width 36 height 32
type input "06:00"
click at [1138, 260] on input "00:00" at bounding box center [1161, 271] width 120 height 32
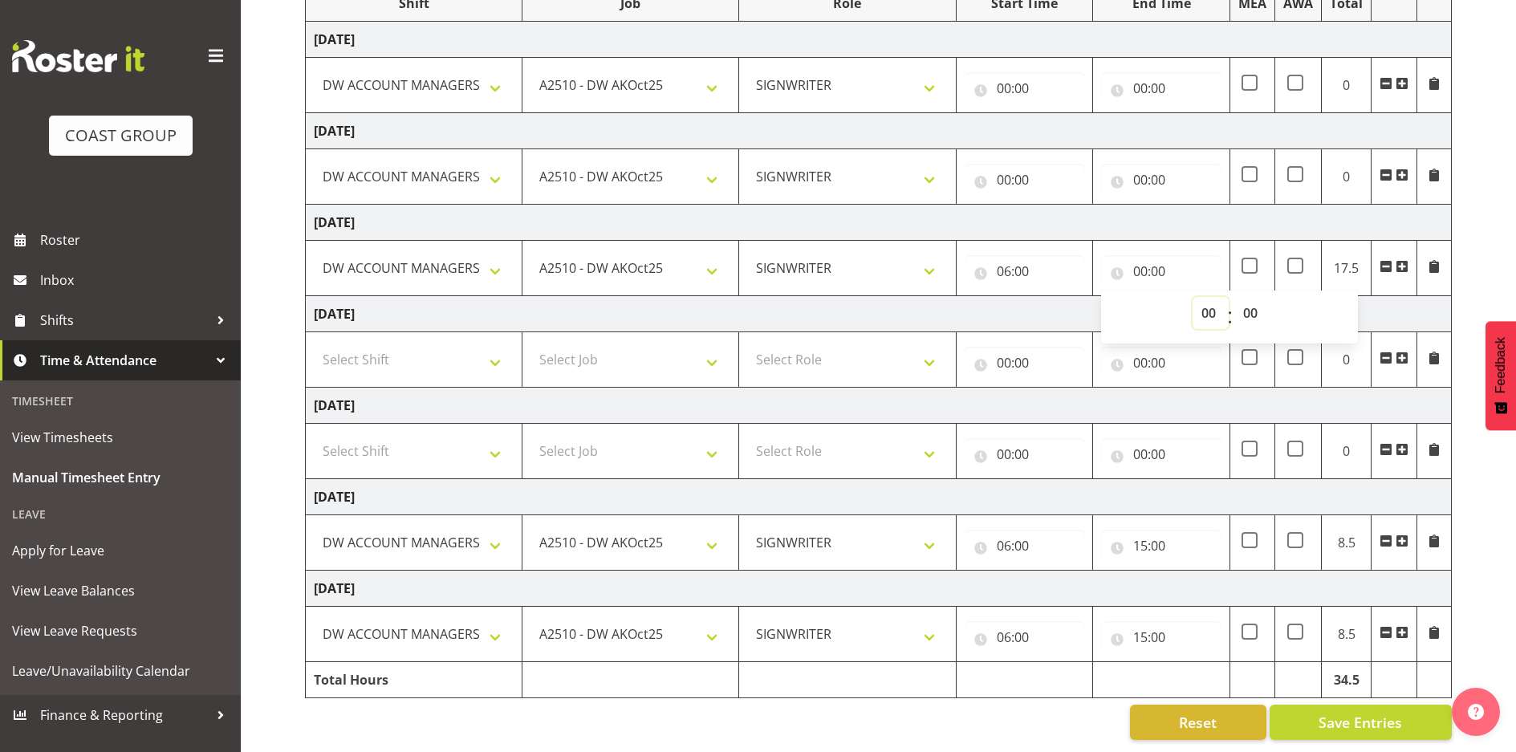
click at [1209, 302] on select "00 01 02 03 04 05 06 07 08 09 10 11 12 13 14 15 16 17 18 19 20 21 22 23" at bounding box center [1210, 313] width 36 height 32
select select "15"
click at [1192, 297] on select "00 01 02 03 04 05 06 07 08 09 10 11 12 13 14 15 16 17 18 19 20 21 22 23" at bounding box center [1210, 313] width 36 height 32
type input "15:00"
click at [1026, 296] on td "[DATE]" at bounding box center [879, 314] width 1146 height 36
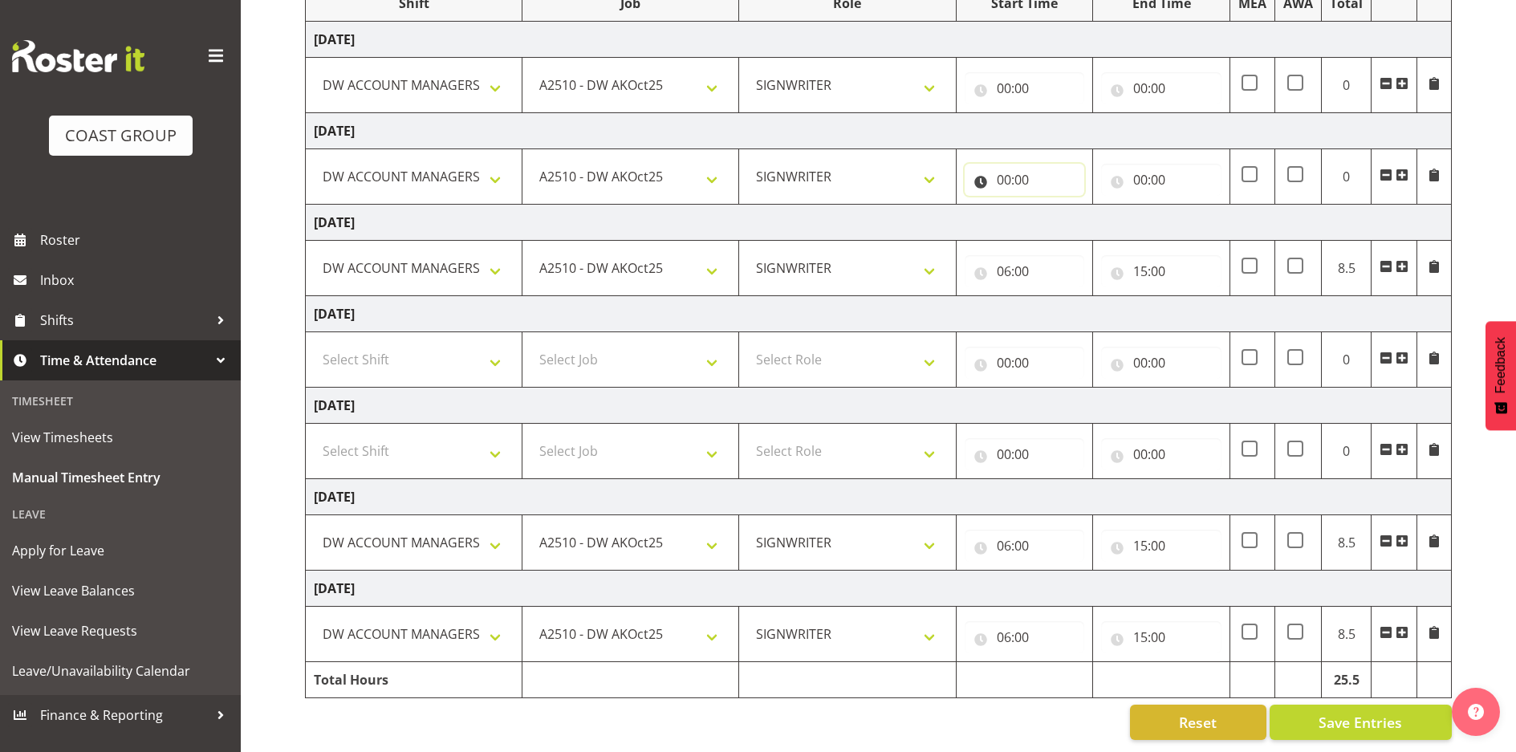
click at [1002, 168] on input "00:00" at bounding box center [1024, 180] width 120 height 32
click at [1074, 209] on select "00 01 02 03 04 05 06 07 08 09 10 11 12 13 14 15 16 17 18 19 20 21 22 23" at bounding box center [1074, 221] width 36 height 32
select select "6"
click at [1056, 205] on select "00 01 02 03 04 05 06 07 08 09 10 11 12 13 14 15 16 17 18 19 20 21 22 23" at bounding box center [1074, 221] width 36 height 32
type input "06:00"
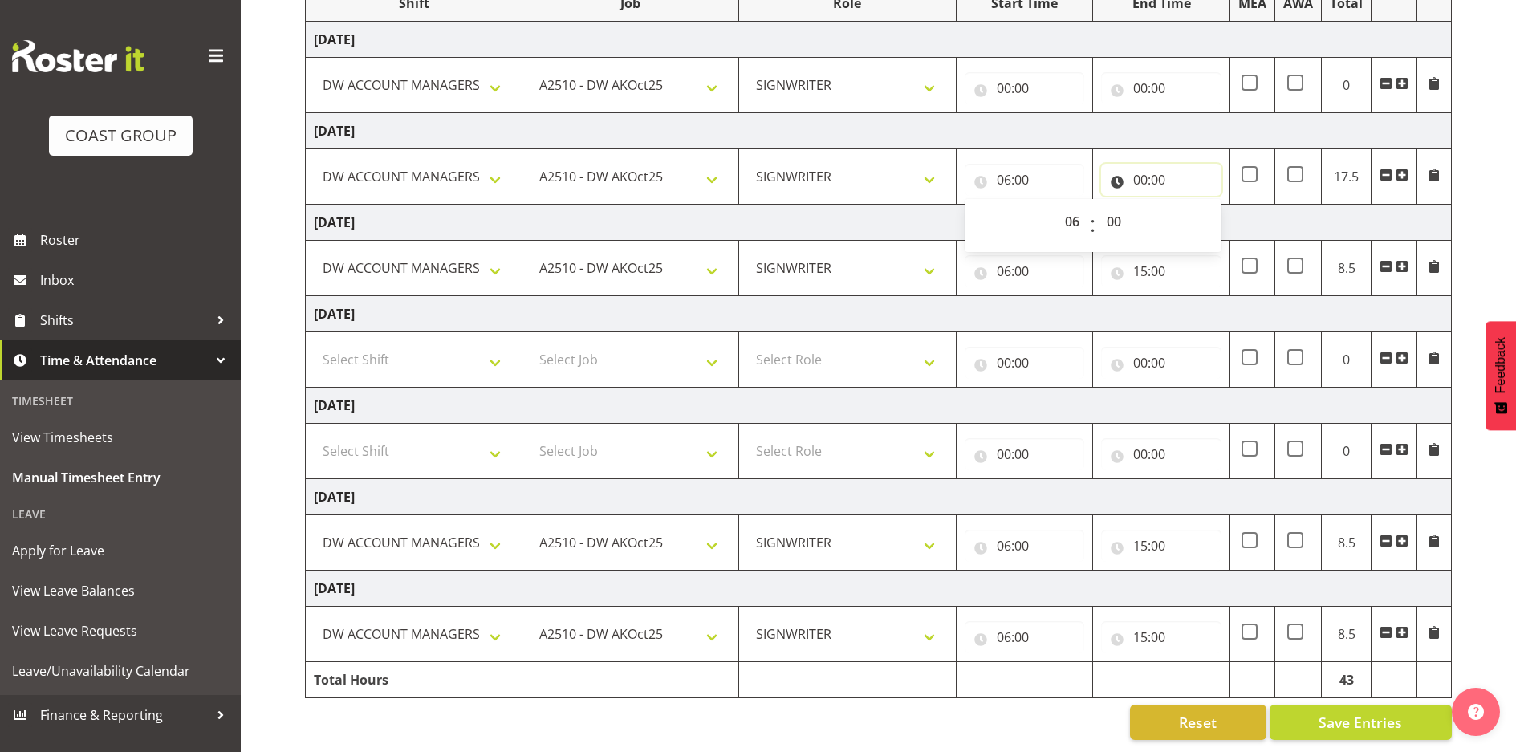
click at [1141, 166] on input "00:00" at bounding box center [1161, 180] width 120 height 32
click at [1209, 208] on select "00 01 02 03 04 05 06 07 08 09 10 11 12 13 14 15 16 17 18 19 20 21 22 23" at bounding box center [1210, 221] width 36 height 32
select select "15"
click at [1192, 205] on select "00 01 02 03 04 05 06 07 08 09 10 11 12 13 14 15 16 17 18 19 20 21 22 23" at bounding box center [1210, 221] width 36 height 32
type input "15:00"
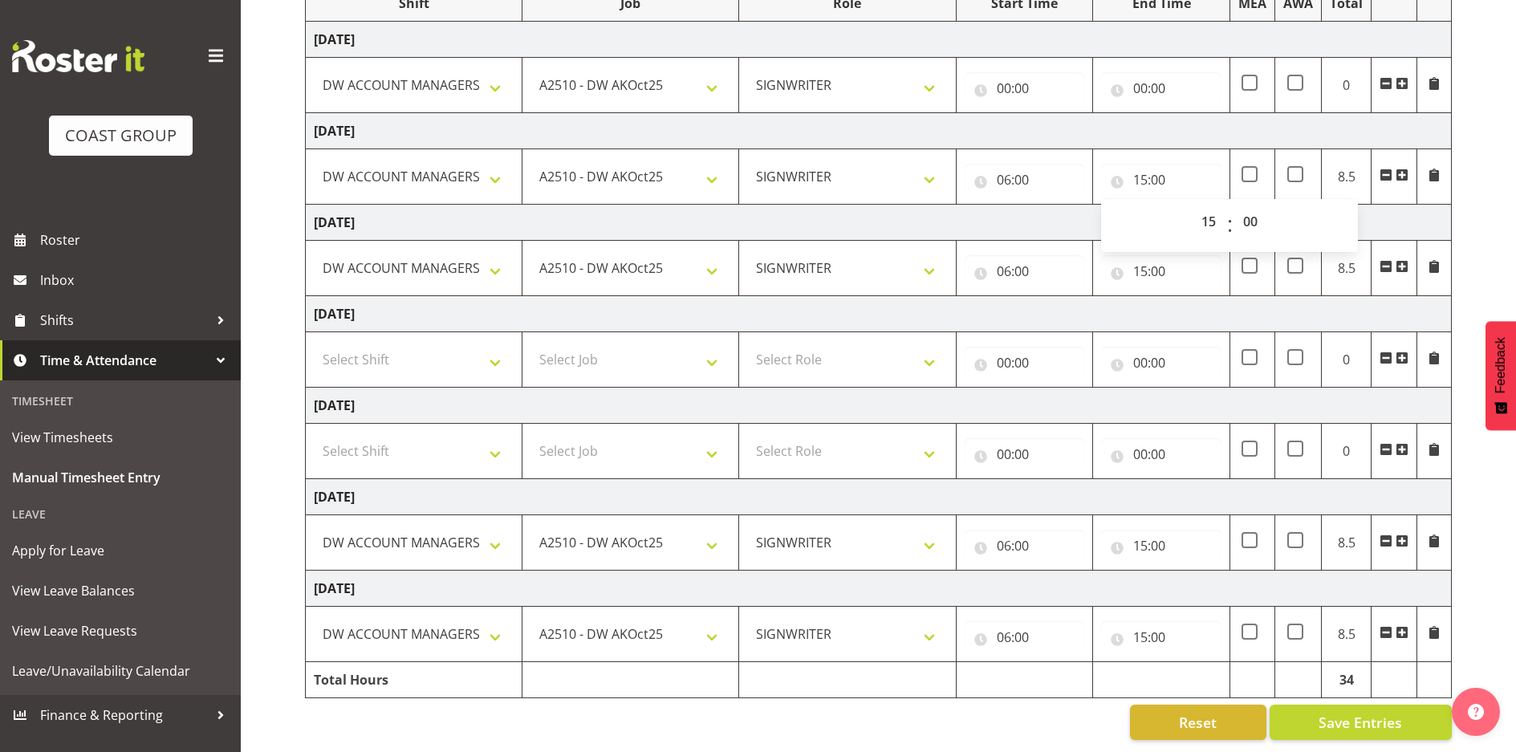
click at [1050, 205] on td "[DATE]" at bounding box center [879, 223] width 1146 height 36
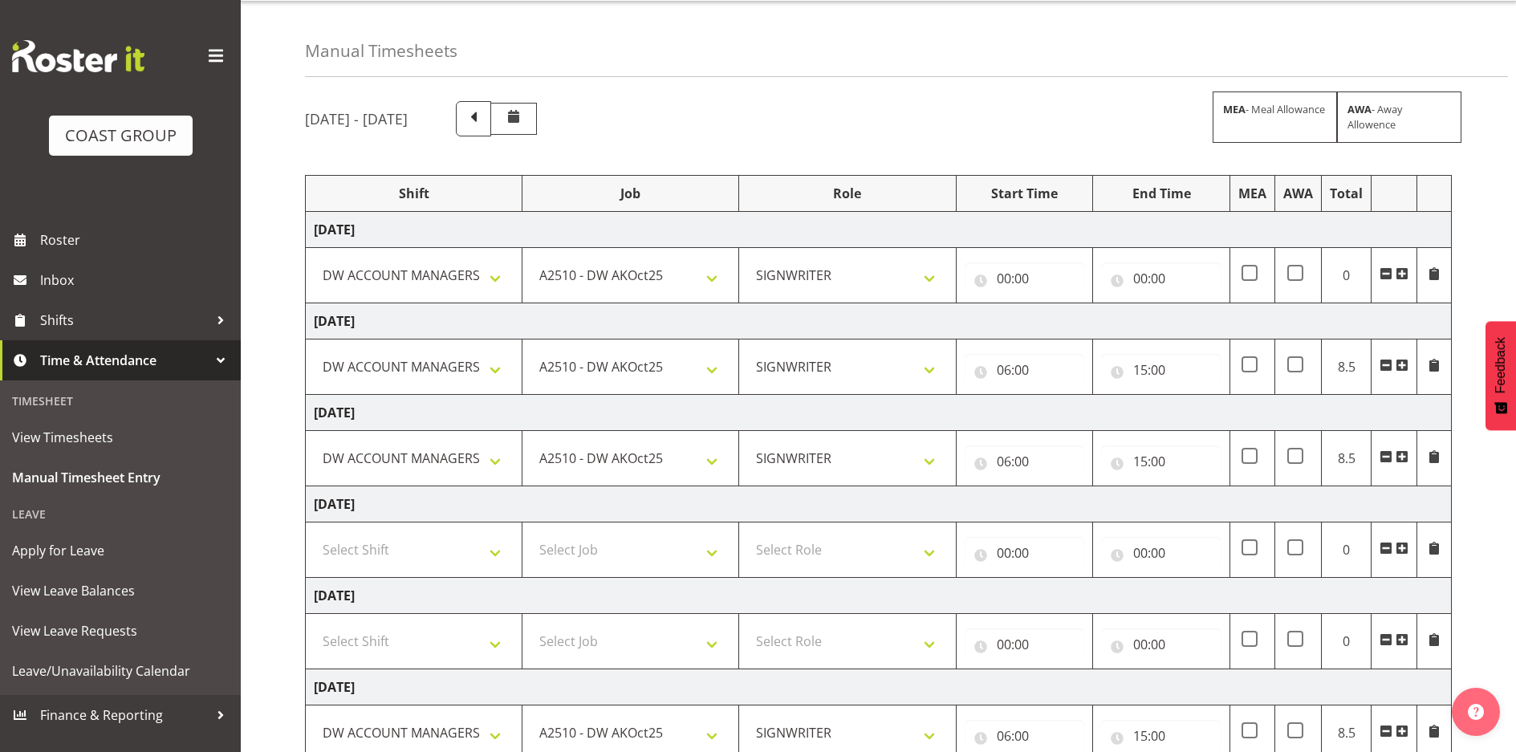
scroll to position [3, 0]
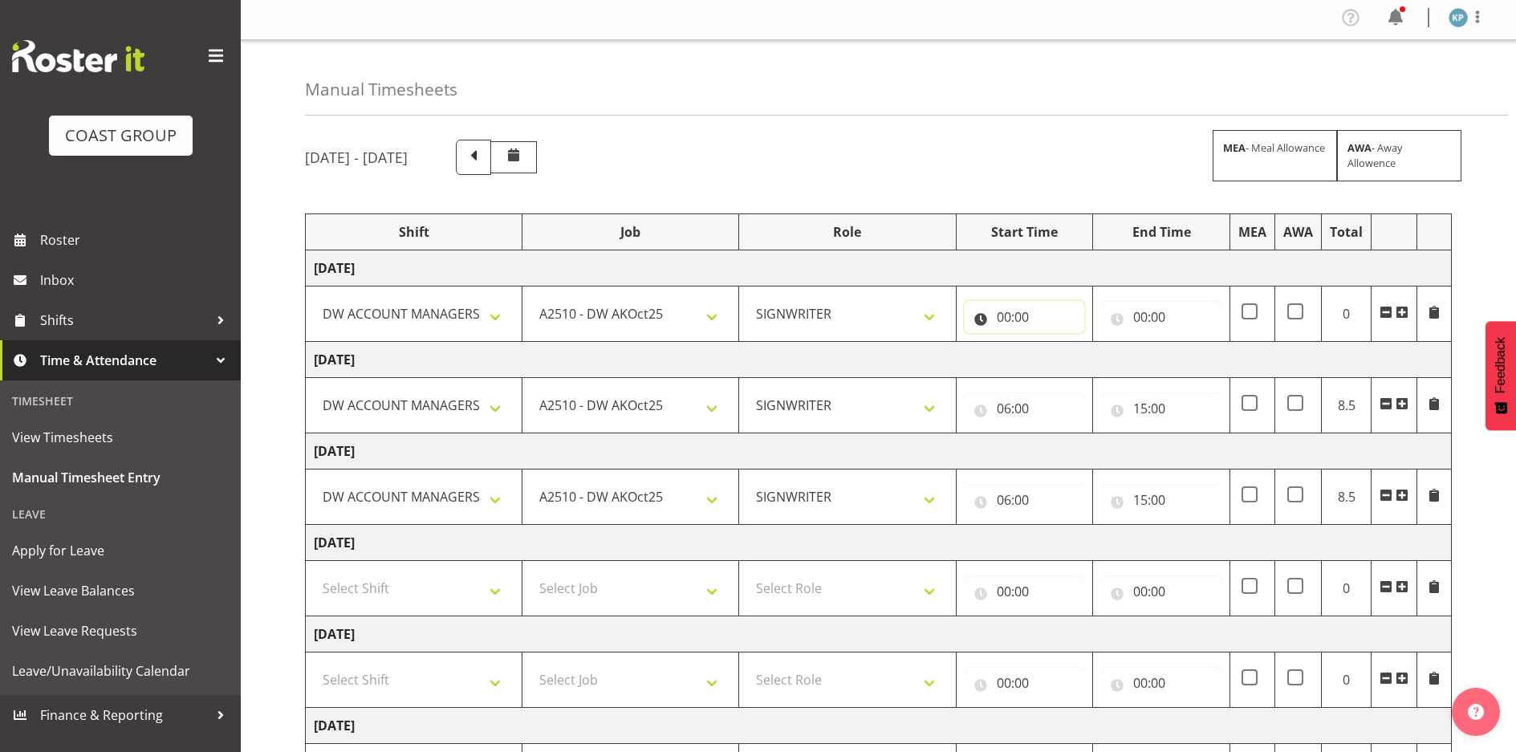
click at [1002, 314] on input "00:00" at bounding box center [1024, 317] width 120 height 32
click at [1071, 355] on select "00 01 02 03 04 05 06 07 08 09 10 11 12 13 14 15 16 17 18 19 20 21 22 23" at bounding box center [1074, 359] width 36 height 32
select select "6"
click at [1056, 343] on select "00 01 02 03 04 05 06 07 08 09 10 11 12 13 14 15 16 17 18 19 20 21 22 23" at bounding box center [1074, 359] width 36 height 32
type input "06:00"
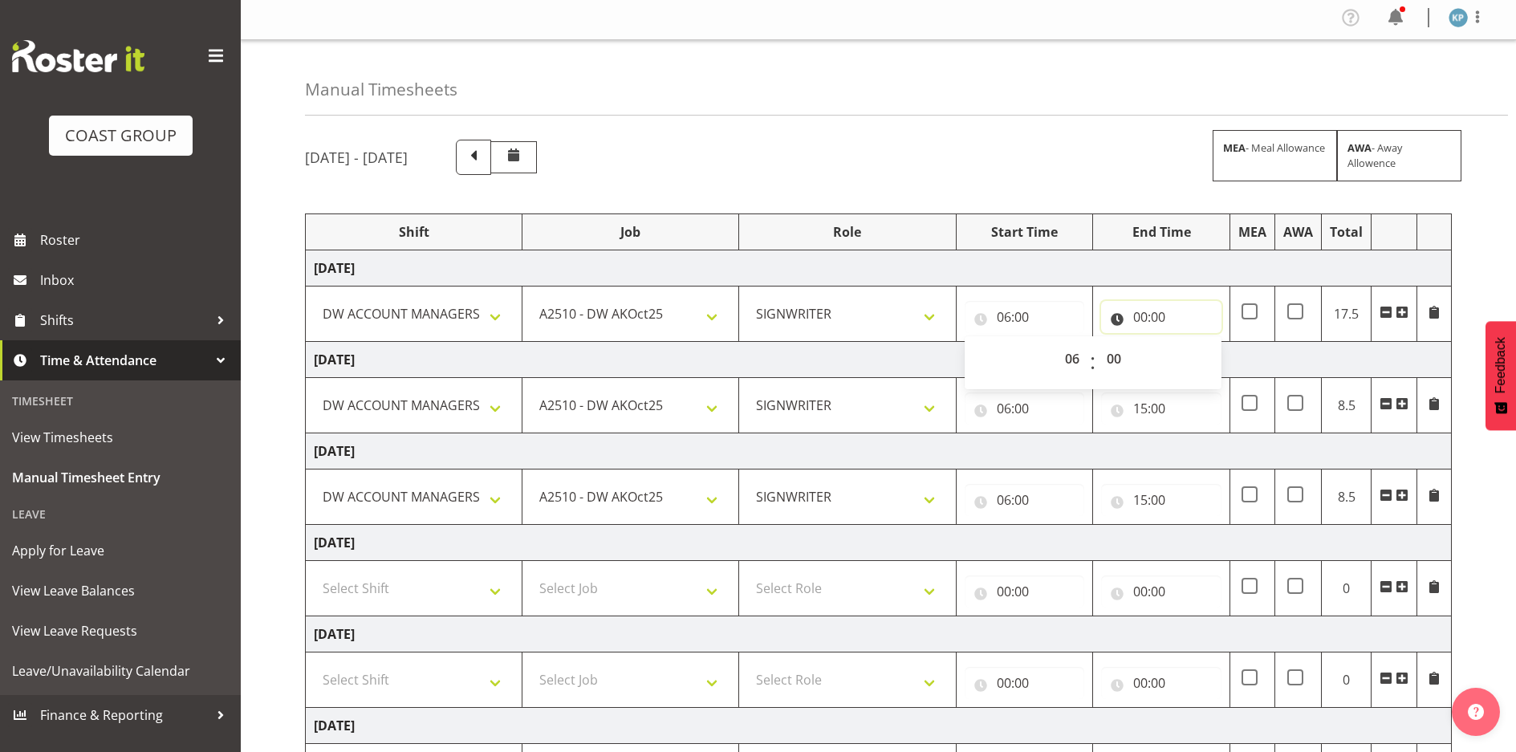
click at [1140, 313] on input "00:00" at bounding box center [1161, 317] width 120 height 32
click at [1208, 356] on select "00 01 02 03 04 05 06 07 08 09 10 11 12 13 14 15 16 17 18 19 20 21 22 23" at bounding box center [1210, 359] width 36 height 32
select select "15"
click at [1192, 343] on select "00 01 02 03 04 05 06 07 08 09 10 11 12 13 14 15 16 17 18 19 20 21 22 23" at bounding box center [1210, 359] width 36 height 32
type input "15:00"
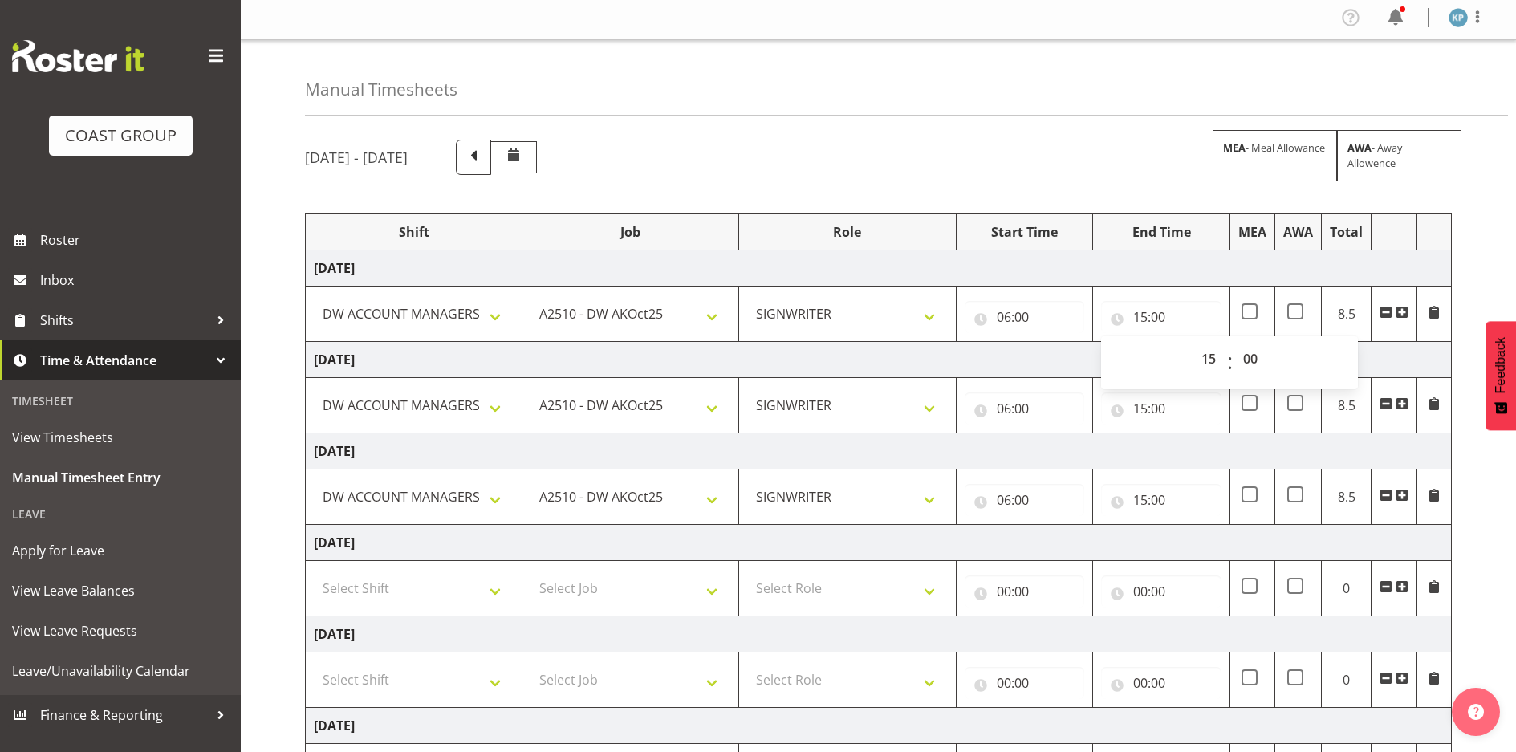
click at [1184, 265] on td "[DATE]" at bounding box center [879, 268] width 1146 height 36
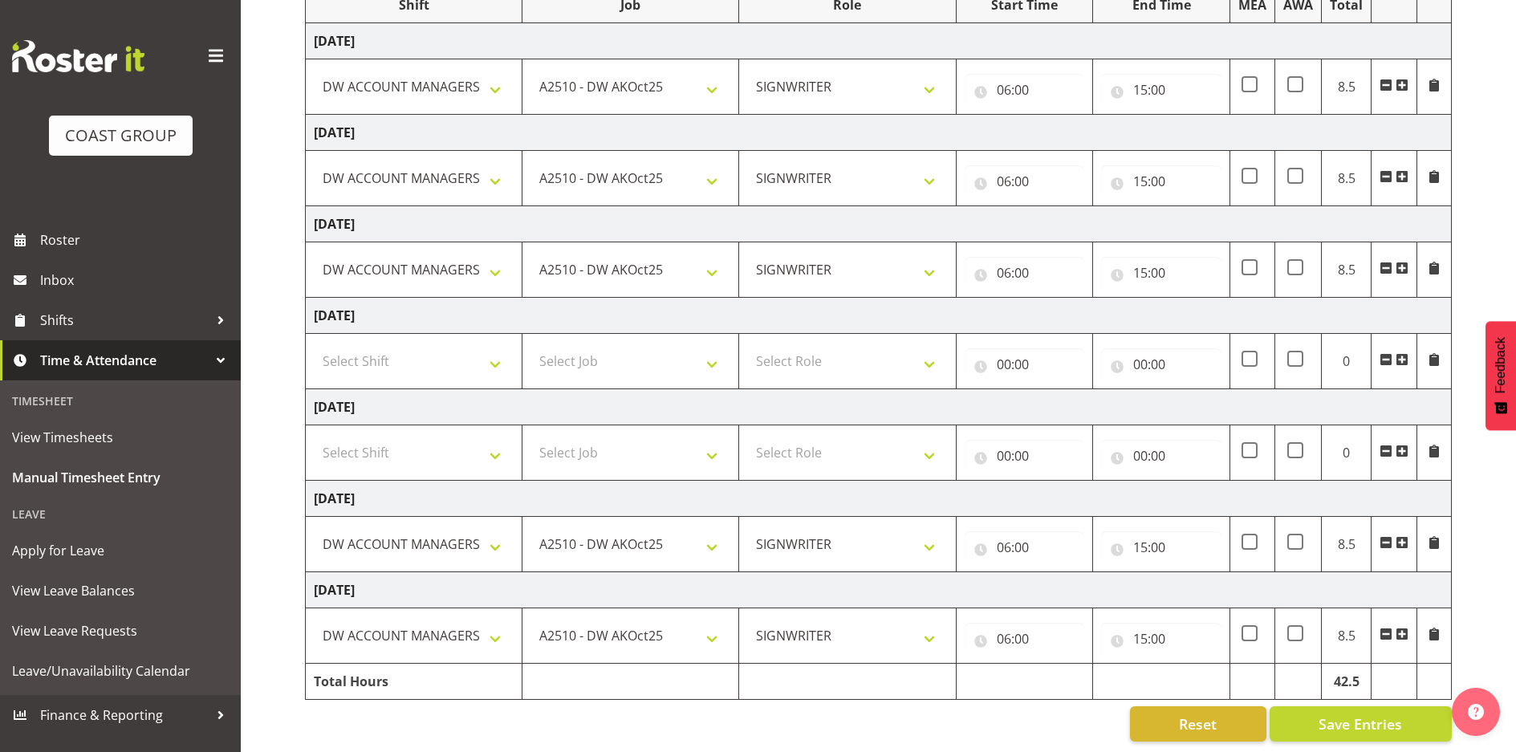
scroll to position [244, 0]
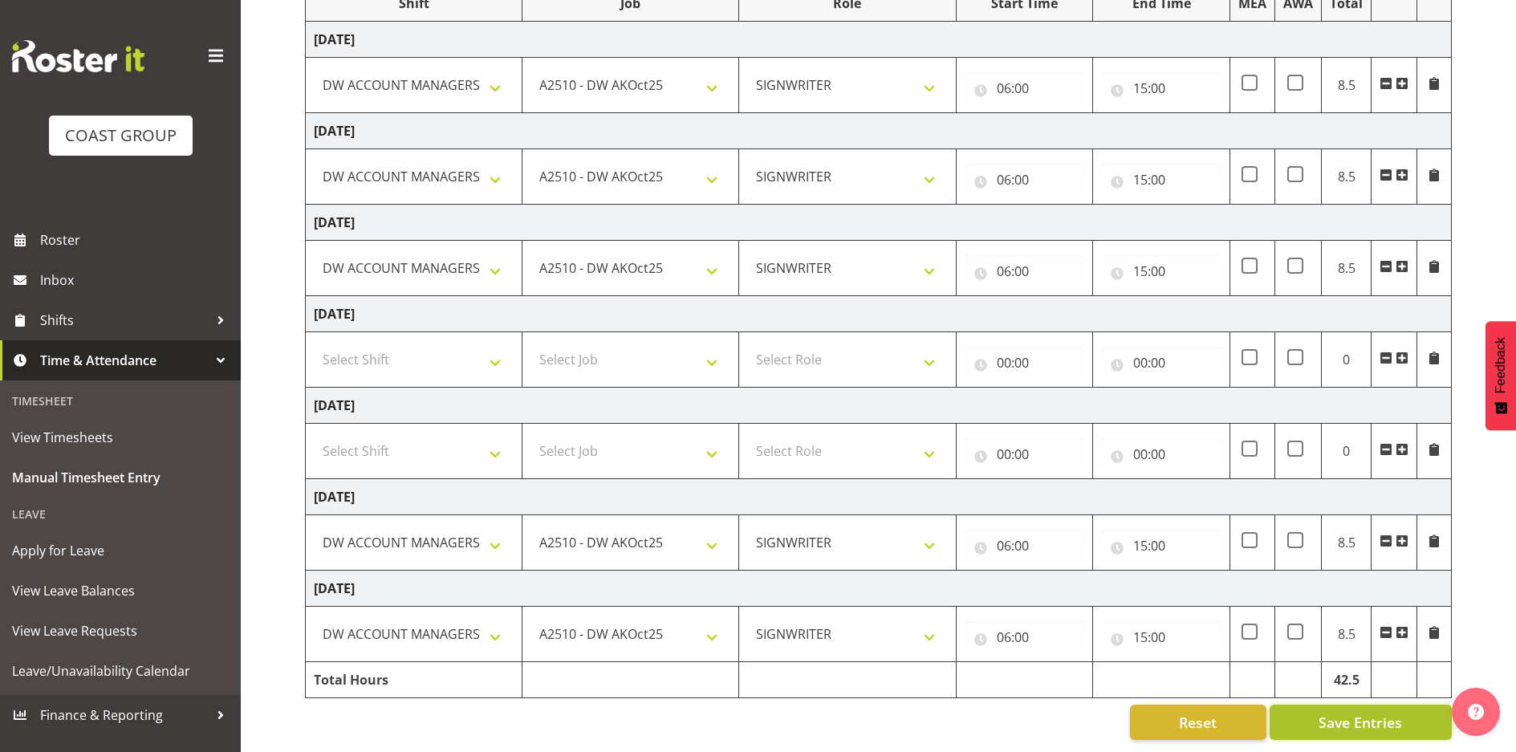
click at [1331, 712] on span "Save Entries" at bounding box center [1359, 722] width 83 height 21
